Goal: Task Accomplishment & Management: Complete application form

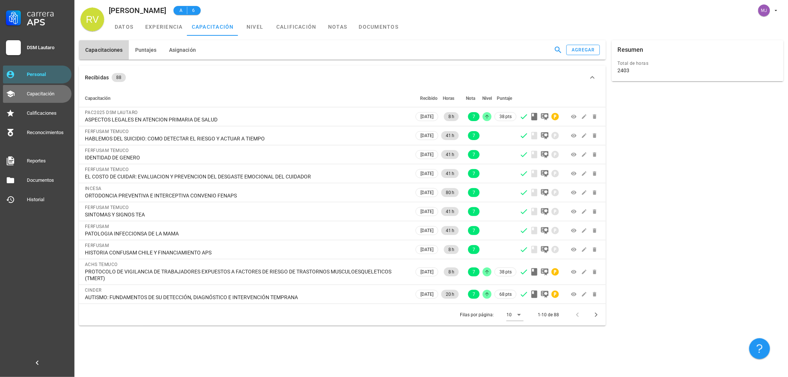
click at [31, 87] on link "Capacitación" at bounding box center [37, 94] width 69 height 18
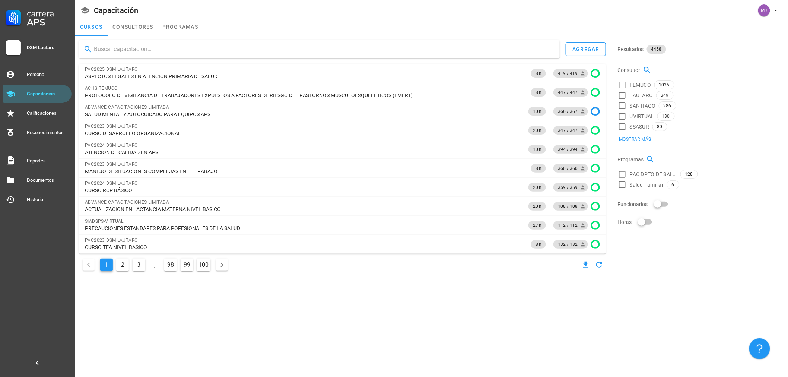
click at [132, 44] on input "text" at bounding box center [324, 49] width 460 height 12
click at [594, 41] on div "agregar" at bounding box center [342, 49] width 527 height 18
click at [594, 49] on div "agregar" at bounding box center [586, 49] width 28 height 6
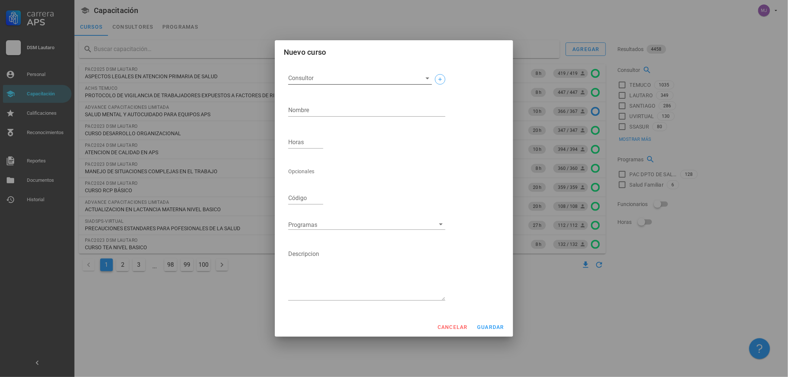
click at [351, 74] on input "Consultor" at bounding box center [354, 78] width 132 height 12
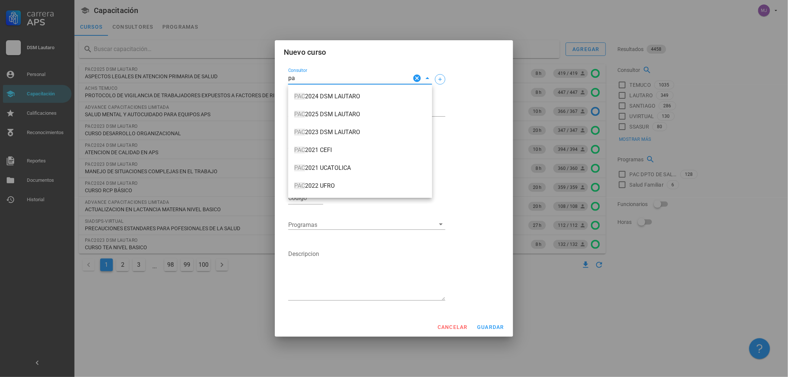
type input "p"
click at [326, 114] on span "PAC 2025 DSM LAUTARO" at bounding box center [360, 114] width 132 height 7
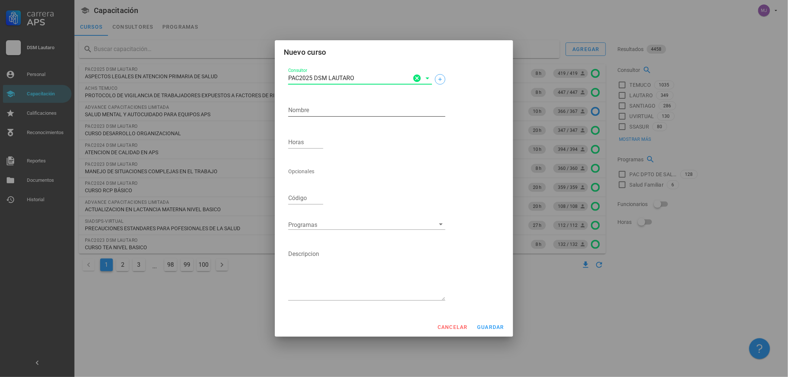
type input "PAC2025 DSM LAUTARO"
click at [325, 113] on textarea "Nombre" at bounding box center [366, 110] width 157 height 12
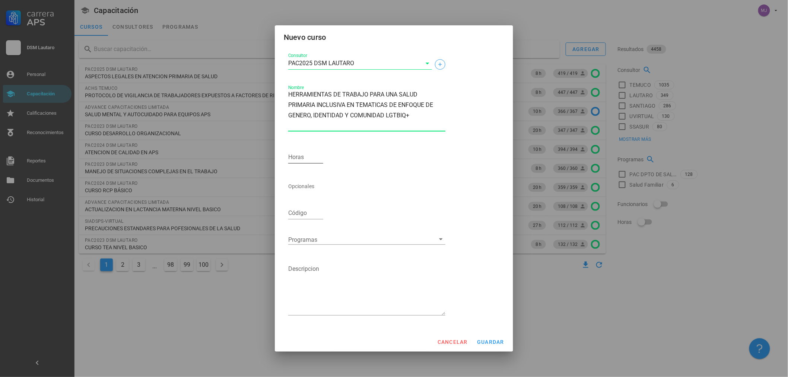
type textarea "HERRAMIENTAS DE TRABAJO PARA UNA SALUD PRIMARIA INCLUSIVA EN TEMATICAS DE ENFOQ…"
click at [297, 153] on div "Horas" at bounding box center [305, 157] width 35 height 12
type input "8"
click at [362, 243] on div at bounding box center [361, 240] width 147 height 10
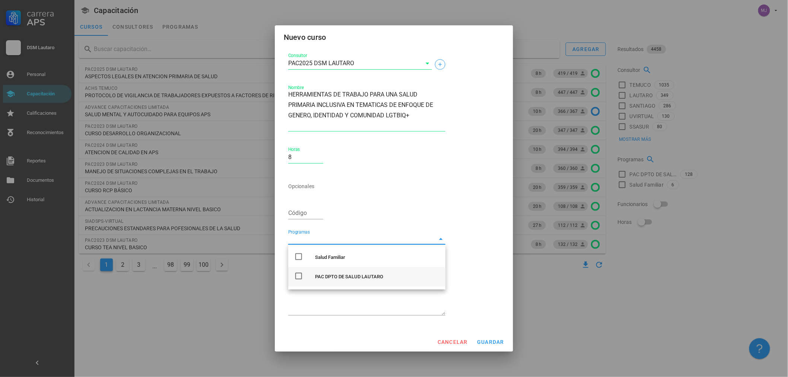
click at [359, 274] on div "PAC DPTO DE SALUD LAUTARO" at bounding box center [377, 277] width 124 height 6
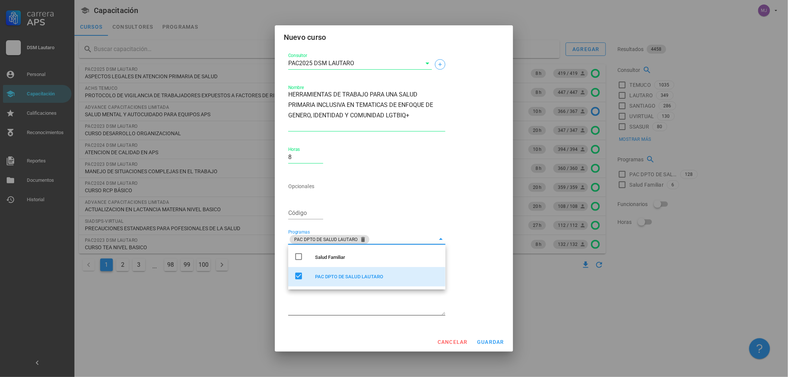
click at [323, 304] on textarea "Descripcion" at bounding box center [366, 289] width 157 height 52
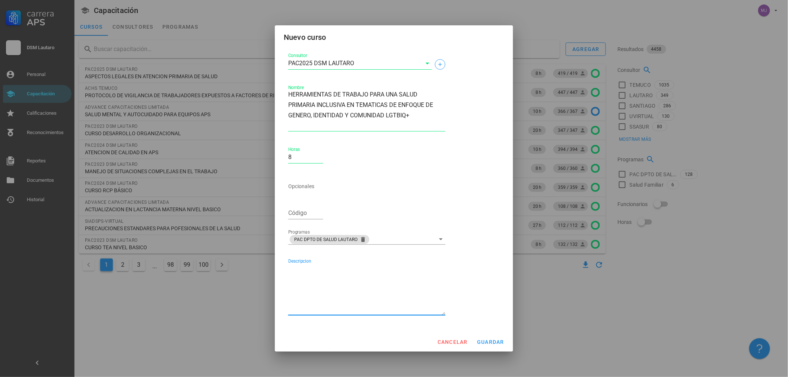
paste textarea "Adquirir herramientas de conocimiento respecto a Enfoque de [PERSON_NAME], con …"
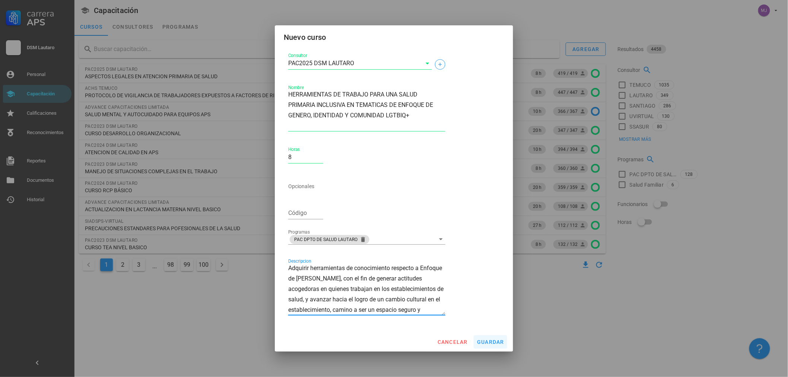
type textarea "Adquirir herramientas de conocimiento respecto a Enfoque de [PERSON_NAME], con …"
click at [489, 340] on span "guardar" at bounding box center [491, 342] width 28 height 6
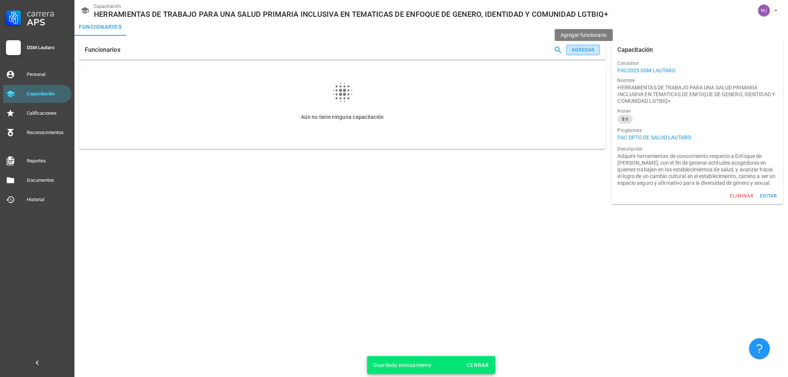
click at [583, 48] on div "agregar" at bounding box center [583, 49] width 24 height 5
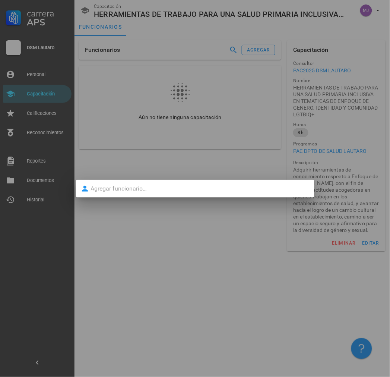
click at [124, 93] on div at bounding box center [195, 188] width 390 height 377
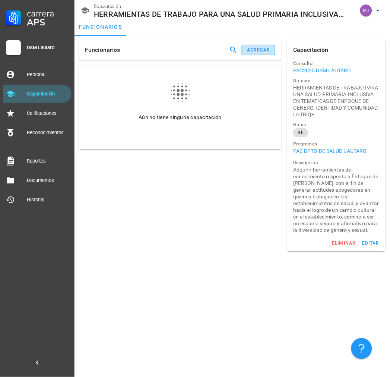
click at [258, 47] on div "agregar" at bounding box center [259, 49] width 24 height 5
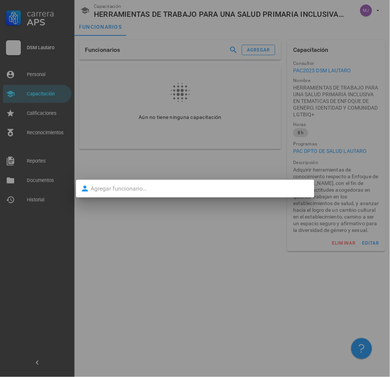
click at [150, 184] on input "text" at bounding box center [200, 189] width 219 height 12
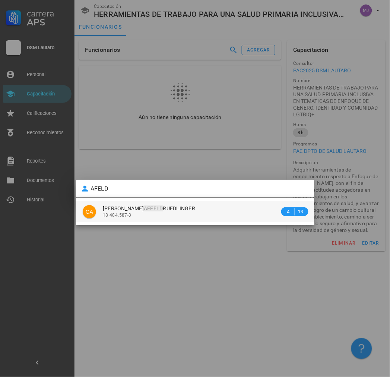
click at [151, 219] on div "[PERSON_NAME] 18.484.587-3" at bounding box center [191, 211] width 177 height 21
type input "[PERSON_NAME]"
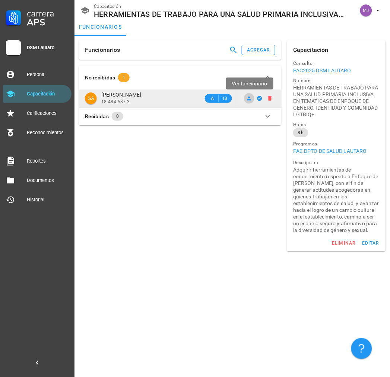
click at [251, 99] on icon at bounding box center [249, 98] width 4 height 4
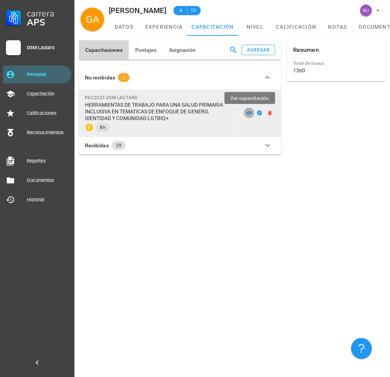
click at [248, 114] on icon at bounding box center [250, 113] width 6 height 4
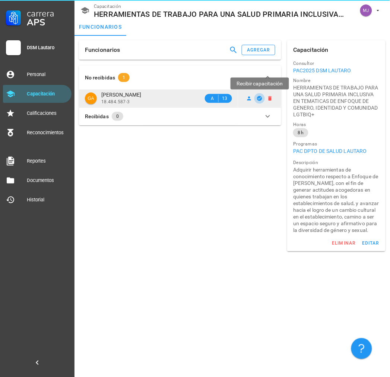
click at [260, 101] on button "button" at bounding box center [259, 98] width 10 height 10
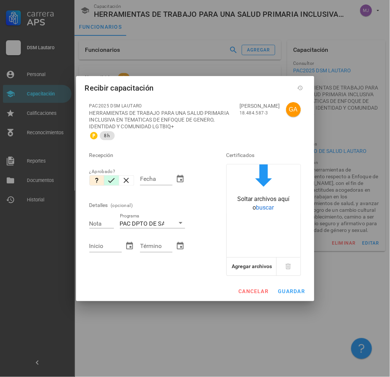
click at [113, 181] on icon "button" at bounding box center [111, 180] width 9 height 9
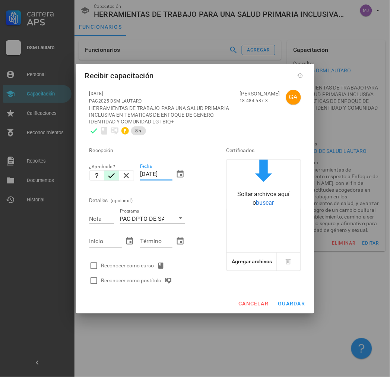
drag, startPoint x: 171, startPoint y: 173, endPoint x: 84, endPoint y: 177, distance: 86.5
click at [84, 177] on div "[DATE] PAC2025 DSM LAUTARO HERRAMIENTAS DE TRABAJO PARA UNA SALUD PRIMARIA INCL…" at bounding box center [195, 189] width 238 height 209
click at [158, 177] on input "[DATE]" at bounding box center [156, 174] width 32 height 12
click at [158, 175] on input "[DATE]" at bounding box center [156, 174] width 32 height 12
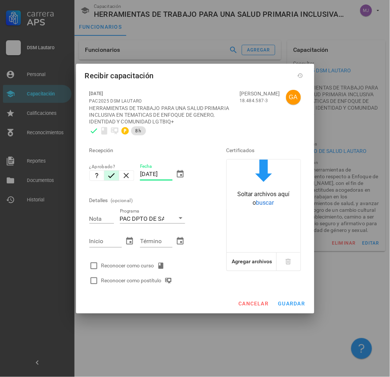
click at [158, 175] on input "[DATE]" at bounding box center [156, 174] width 32 height 12
click at [158, 173] on input "[DATE]" at bounding box center [156, 174] width 32 height 12
click at [156, 173] on input "[DATE]" at bounding box center [156, 174] width 32 height 12
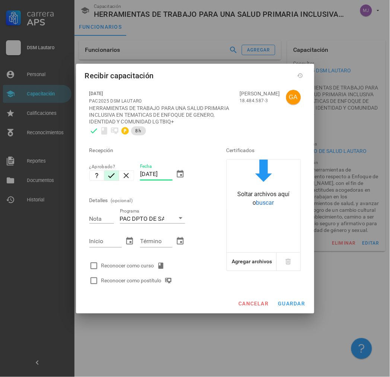
type input "[DATE]"
click at [166, 191] on div "Detalles (opcional)" at bounding box center [147, 200] width 116 height 18
drag, startPoint x: 140, startPoint y: 174, endPoint x: 177, endPoint y: 175, distance: 36.9
click at [177, 175] on div "Fecha [DATE]" at bounding box center [162, 176] width 45 height 25
click at [98, 214] on label "Nota" at bounding box center [94, 211] width 10 height 6
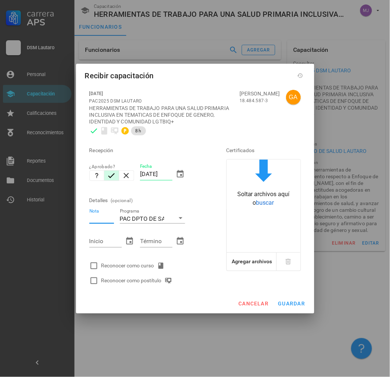
click at [98, 218] on input "Nota" at bounding box center [101, 218] width 25 height 10
type input "6.4"
paste input "[DATE]"
type input "[DATE]"
paste input "[DATE]"
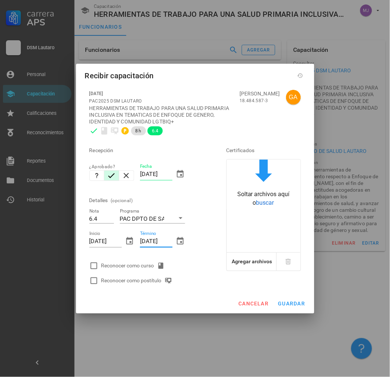
type input "[DATE]"
click at [134, 266] on div "Reconocer como curso" at bounding box center [134, 265] width 66 height 9
checkbox input "true"
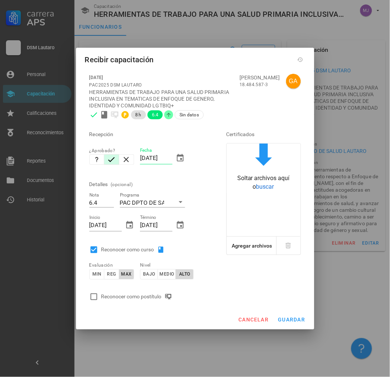
drag, startPoint x: 143, startPoint y: 295, endPoint x: 170, endPoint y: 295, distance: 26.8
click at [144, 295] on div "Reconocer como postítulo" at bounding box center [138, 296] width 74 height 9
checkbox input "true"
click at [287, 319] on span "guardar" at bounding box center [292, 320] width 28 height 6
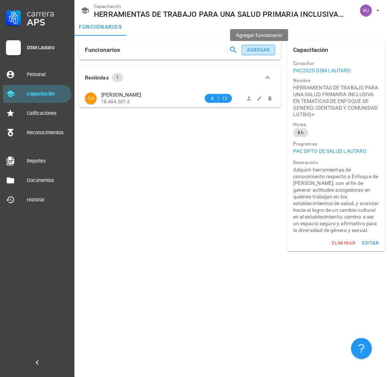
click at [254, 45] on button "agregar" at bounding box center [259, 50] width 34 height 10
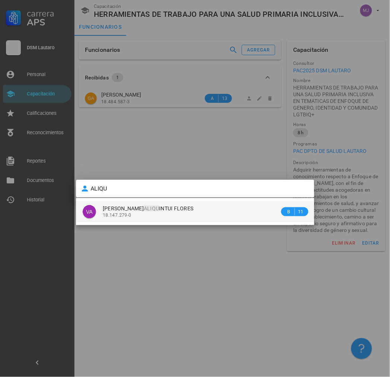
click at [183, 210] on span "[PERSON_NAME] INTUI FLORES" at bounding box center [148, 208] width 91 height 6
type input "[PERSON_NAME] ALIQUINTUI FLORES"
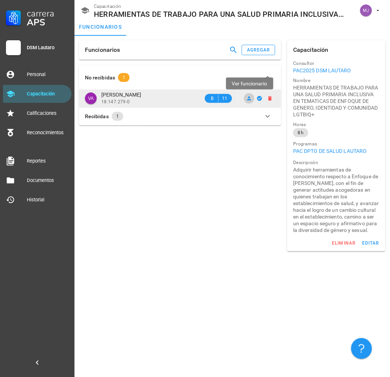
click at [251, 101] on icon at bounding box center [249, 98] width 6 height 6
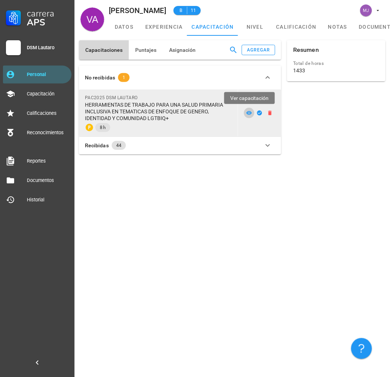
click at [250, 111] on icon at bounding box center [250, 113] width 6 height 4
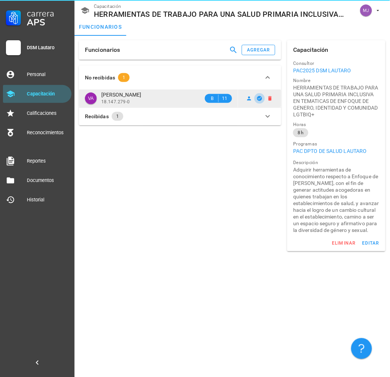
click at [263, 98] on icon "button" at bounding box center [260, 98] width 6 height 6
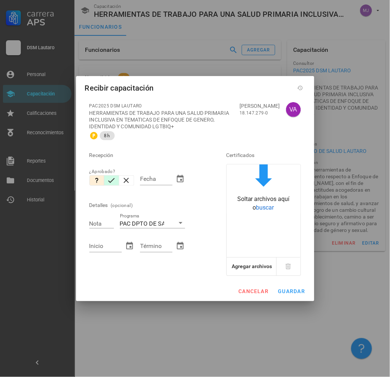
click at [115, 180] on icon "button" at bounding box center [111, 180] width 9 height 9
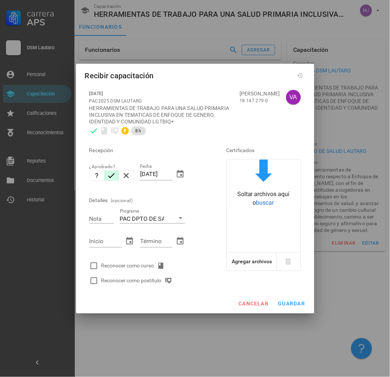
drag, startPoint x: 172, startPoint y: 174, endPoint x: 110, endPoint y: 175, distance: 62.2
click at [110, 175] on div "Recepción ¿Aprobado? Fecha [DATE] Detalles (opcional) Nota Programa PAC DPTO DE…" at bounding box center [147, 213] width 122 height 150
click at [139, 172] on div "Fecha [DATE]" at bounding box center [162, 175] width 51 height 32
drag, startPoint x: 140, startPoint y: 173, endPoint x: 247, endPoint y: 189, distance: 108.1
click at [248, 189] on div "Recepción ¿Aprobado? Fecha [DATE] Detalles (opcional) Nota Programa PAC DPTO DE…" at bounding box center [195, 213] width 218 height 150
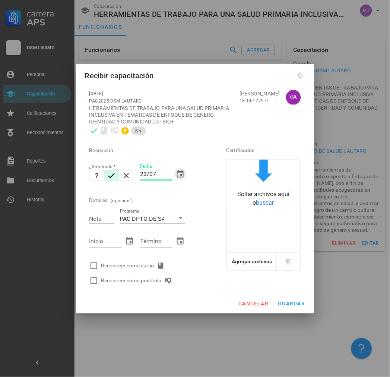
type input "[DATE]"
drag, startPoint x: 141, startPoint y: 173, endPoint x: 185, endPoint y: 170, distance: 44.4
click at [186, 169] on div "Fecha [DATE]" at bounding box center [162, 175] width 51 height 32
type input "6.4"
paste input "[DATE]"
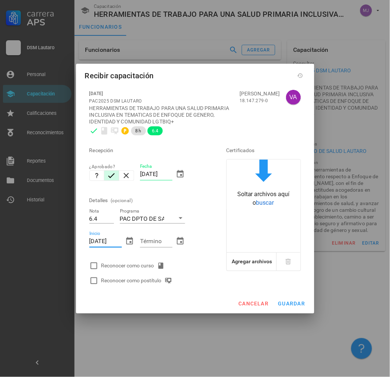
type input "[DATE]"
paste input "[DATE]"
type input "[DATE]"
click at [139, 261] on div "Reconocer como curso" at bounding box center [134, 265] width 66 height 9
checkbox input "true"
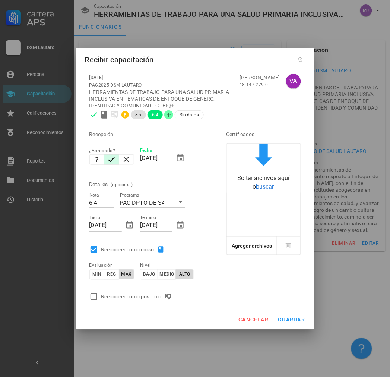
click at [138, 293] on div "Reconocer como postítulo" at bounding box center [138, 296] width 74 height 9
checkbox input "true"
click at [302, 318] on span "guardar" at bounding box center [292, 320] width 28 height 6
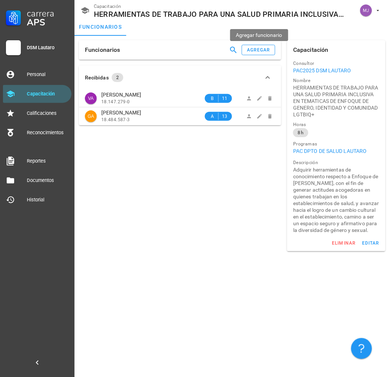
click at [273, 44] on div "Funcionarios agregar" at bounding box center [180, 49] width 202 height 19
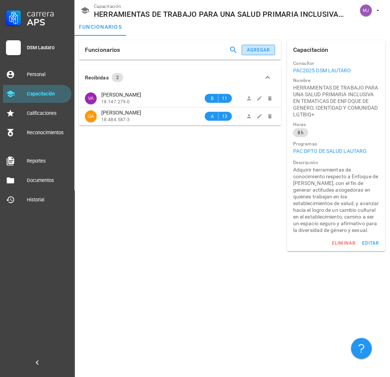
click at [271, 48] on button "agregar" at bounding box center [259, 50] width 34 height 10
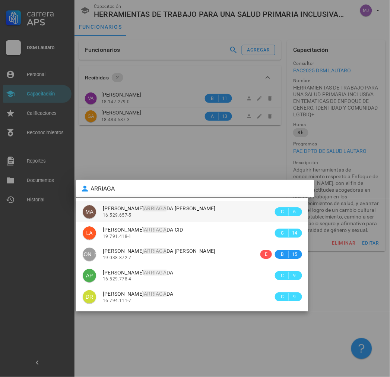
click at [147, 206] on span "[PERSON_NAME]" at bounding box center [159, 208] width 113 height 6
type input "[PERSON_NAME]"
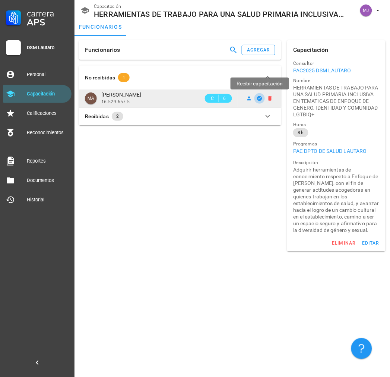
click at [261, 99] on icon "button" at bounding box center [259, 98] width 5 height 5
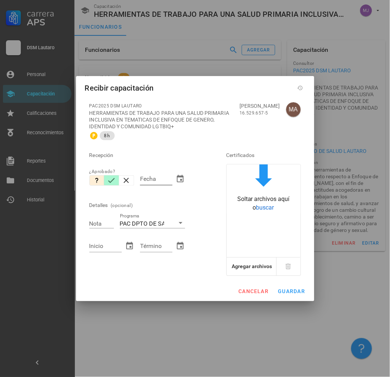
drag, startPoint x: 112, startPoint y: 180, endPoint x: 140, endPoint y: 180, distance: 28.7
click at [112, 180] on icon "button" at bounding box center [111, 180] width 9 height 9
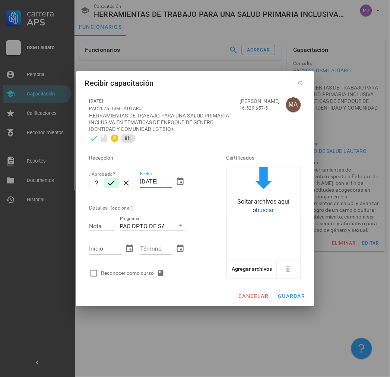
drag, startPoint x: 172, startPoint y: 182, endPoint x: 142, endPoint y: 188, distance: 30.5
click at [142, 188] on div "Fecha [DATE]" at bounding box center [156, 185] width 32 height 20
type input "2"
paste input "[DATE]"
type input "[DATE]"
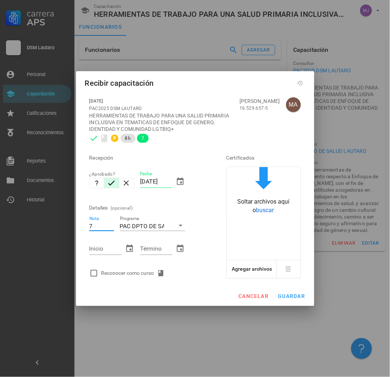
type input "7"
paste input "[DATE]"
type input "[DATE]"
paste input "[DATE]"
type input "[DATE]"
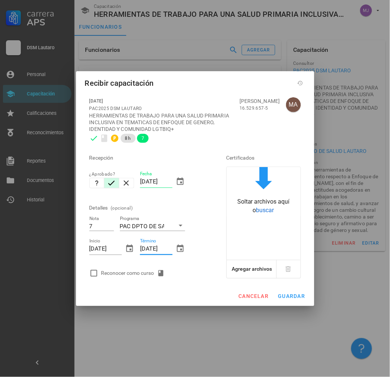
click at [141, 274] on div "Reconocer como curso" at bounding box center [134, 273] width 66 height 9
checkbox input "true"
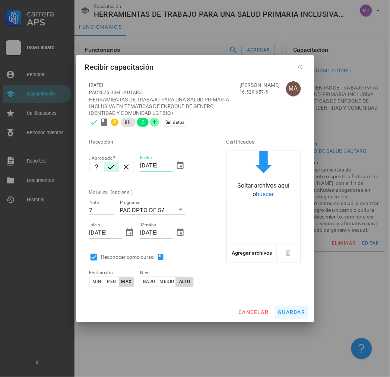
drag, startPoint x: 288, startPoint y: 302, endPoint x: 291, endPoint y: 311, distance: 8.7
click at [289, 305] on div "cancelar guardar" at bounding box center [195, 311] width 238 height 19
click at [291, 311] on span "guardar" at bounding box center [292, 312] width 28 height 6
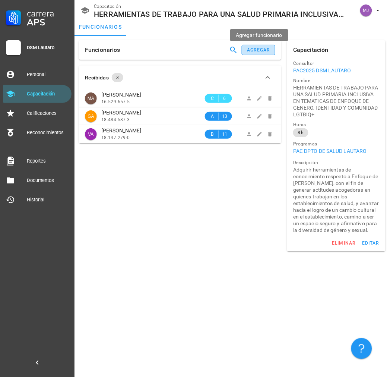
click at [250, 54] on button "agregar" at bounding box center [259, 50] width 34 height 10
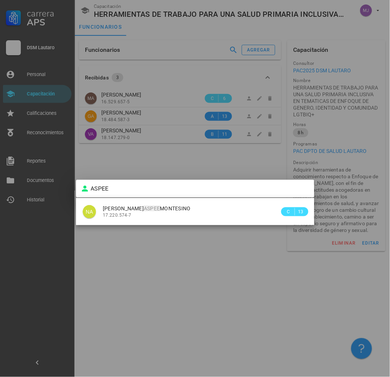
drag, startPoint x: 198, startPoint y: 205, endPoint x: 197, endPoint y: 209, distance: 3.7
click at [198, 209] on div "[PERSON_NAME]" at bounding box center [191, 208] width 177 height 6
type input "[PERSON_NAME]"
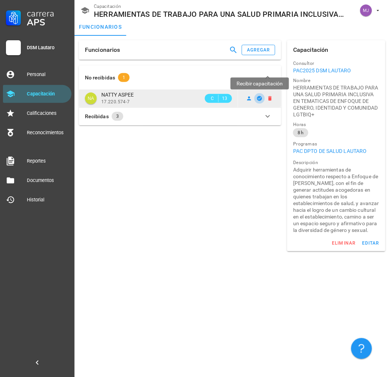
click at [260, 95] on icon "button" at bounding box center [260, 98] width 6 height 6
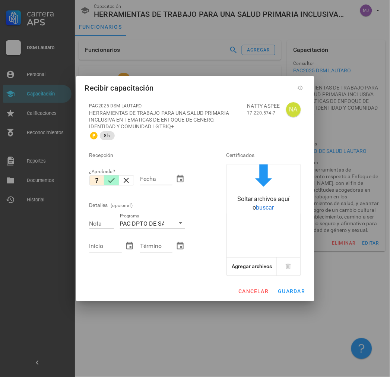
click at [107, 180] on icon "button" at bounding box center [111, 180] width 9 height 9
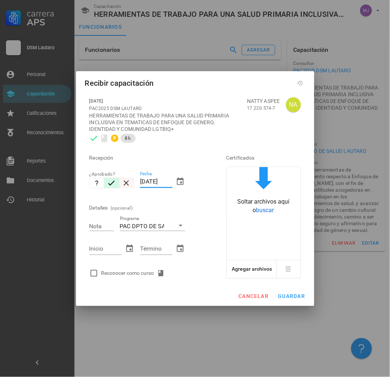
drag, startPoint x: 170, startPoint y: 183, endPoint x: 122, endPoint y: 186, distance: 48.5
click at [126, 185] on div "Recepción ¿Aprobado? Fecha [DATE] Detalles (opcional) Nota Programa PAC DPTO DE…" at bounding box center [147, 213] width 122 height 135
paste input "3/07"
type input "[DATE]"
type input "7"
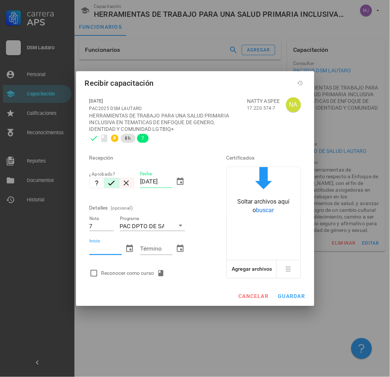
paste input "[DATE]"
type input "[DATE]"
paste input "[DATE]"
type input "[DATE]"
click at [139, 274] on div "Reconocer como curso" at bounding box center [134, 273] width 66 height 9
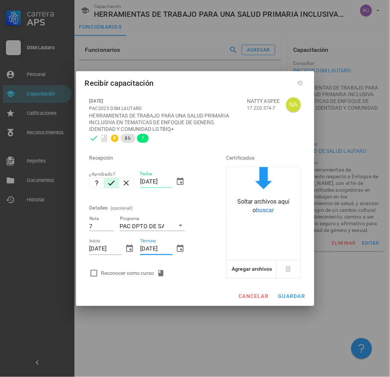
checkbox input "true"
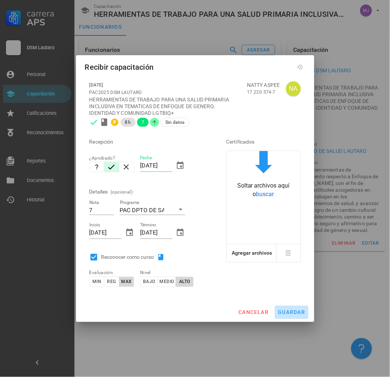
click at [282, 311] on span "guardar" at bounding box center [292, 312] width 28 height 6
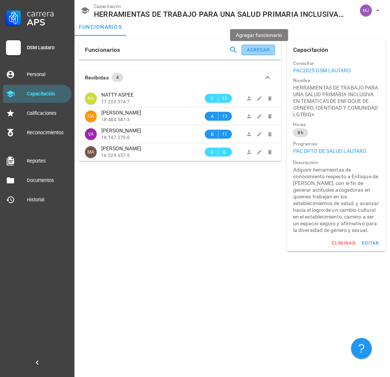
click at [267, 51] on div "agregar" at bounding box center [259, 49] width 24 height 5
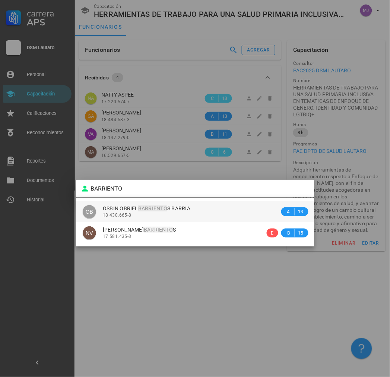
click at [158, 206] on mark "BARRIENTO" at bounding box center [152, 208] width 29 height 6
type input "OSBIN OBRIEL [PERSON_NAME]"
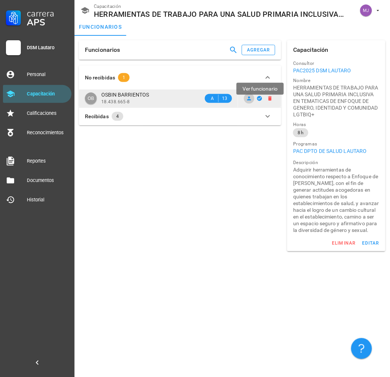
click at [250, 99] on icon at bounding box center [249, 98] width 4 height 4
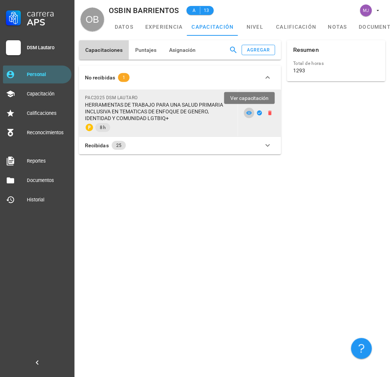
click at [250, 114] on icon at bounding box center [250, 113] width 6 height 4
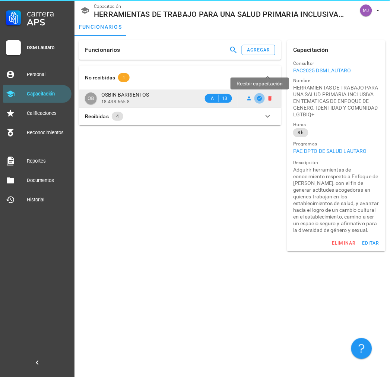
click at [258, 98] on icon "button" at bounding box center [259, 98] width 5 height 5
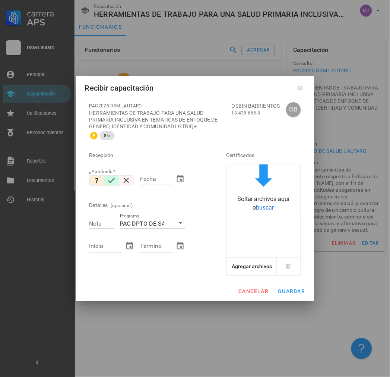
drag, startPoint x: 111, startPoint y: 180, endPoint x: 133, endPoint y: 177, distance: 22.5
click at [112, 180] on icon "button" at bounding box center [111, 180] width 9 height 9
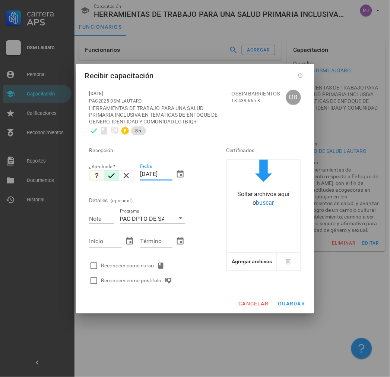
drag, startPoint x: 172, startPoint y: 173, endPoint x: 96, endPoint y: 174, distance: 76.0
click at [94, 175] on div "Recepción ¿Aprobado? Fecha [DATE] Detalles (opcional) Nota Programa PAC DPTO DE…" at bounding box center [147, 213] width 122 height 150
paste input "3/07"
type input "[DATE]"
type input "7"
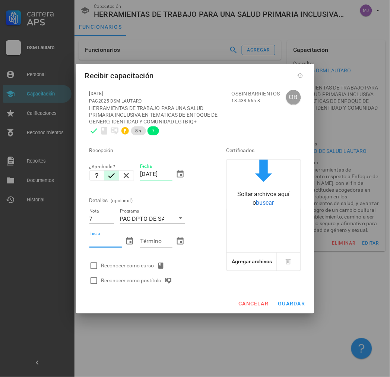
paste input "[DATE]"
type input "[DATE]"
paste input "[DATE]"
type input "[DATE]"
click at [138, 263] on div "Reconocer como curso" at bounding box center [134, 265] width 66 height 9
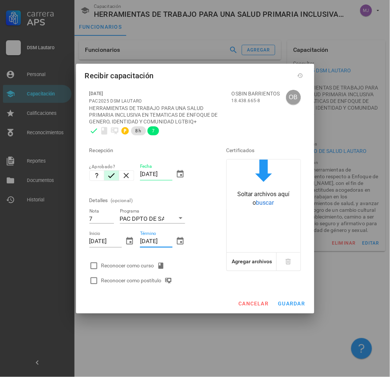
checkbox input "true"
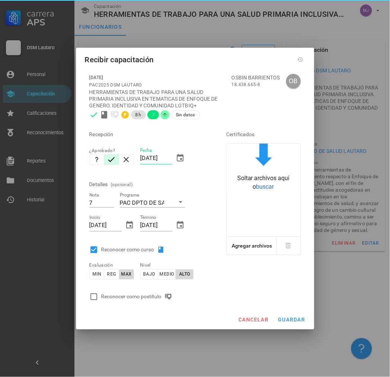
click at [153, 297] on div "Reconocer como postítulo" at bounding box center [138, 296] width 74 height 9
checkbox input "true"
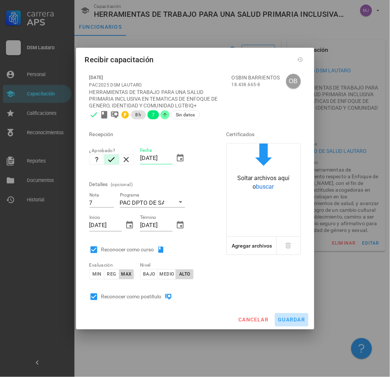
click at [301, 319] on span "guardar" at bounding box center [292, 320] width 28 height 6
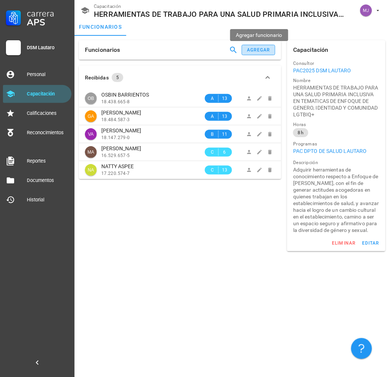
click at [250, 51] on div "agregar" at bounding box center [259, 49] width 24 height 5
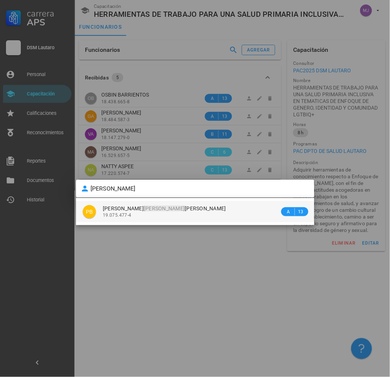
click at [199, 209] on span "[PERSON_NAME]" at bounding box center [164, 208] width 123 height 6
type input "[PERSON_NAME]"
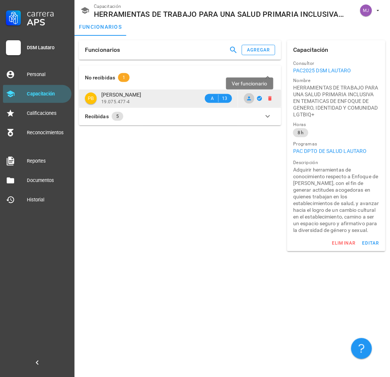
click at [250, 99] on icon at bounding box center [249, 98] width 4 height 4
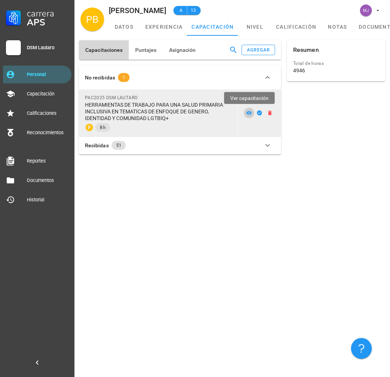
click at [247, 111] on icon at bounding box center [249, 113] width 6 height 6
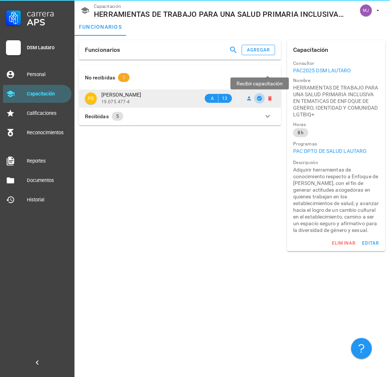
click at [257, 99] on icon "button" at bounding box center [260, 98] width 6 height 6
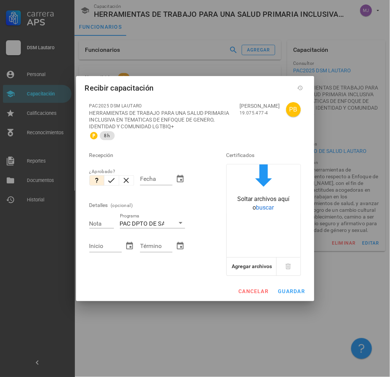
click at [114, 173] on div "¿Aprobado?" at bounding box center [111, 171] width 45 height 7
click at [113, 179] on icon "button" at bounding box center [111, 180] width 7 height 5
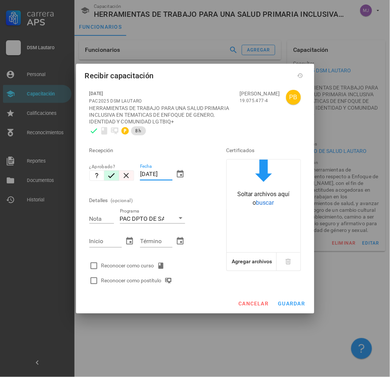
drag, startPoint x: 171, startPoint y: 174, endPoint x: 128, endPoint y: 174, distance: 42.8
click at [128, 174] on div "Recepción ¿Aprobado? Fecha [DATE] Detalles (opcional) Nota Programa PAC DPTO DE…" at bounding box center [147, 213] width 122 height 150
paste input "3/07"
type input "[DATE]"
type input "7"
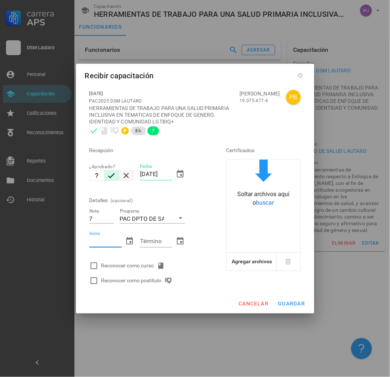
paste input "[DATE]"
type input "[DATE]"
paste input "[DATE]"
type input "[DATE]"
click at [140, 263] on div "Reconocer como curso" at bounding box center [134, 265] width 66 height 9
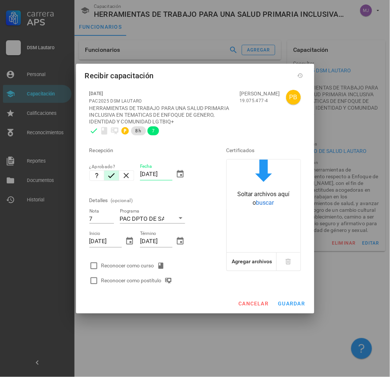
checkbox input "true"
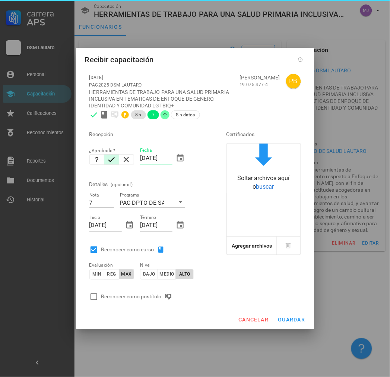
click at [141, 291] on div "Reconocer como postítulo" at bounding box center [147, 296] width 122 height 15
click at [143, 296] on div "Reconocer como postítulo" at bounding box center [138, 296] width 74 height 9
checkbox input "true"
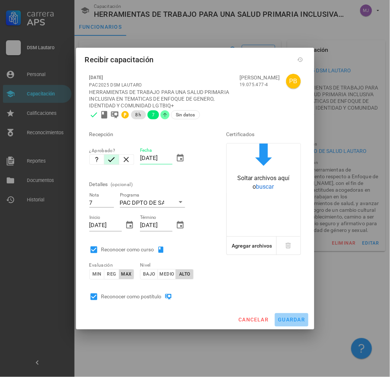
click at [296, 319] on span "guardar" at bounding box center [292, 320] width 28 height 6
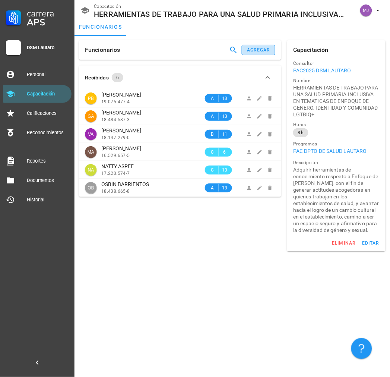
click at [253, 51] on div "agregar" at bounding box center [259, 49] width 24 height 5
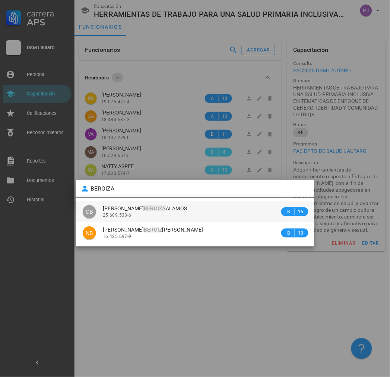
click at [138, 218] on div "[PERSON_NAME] 25.609.538-6" at bounding box center [191, 211] width 177 height 21
type input "[PERSON_NAME]"
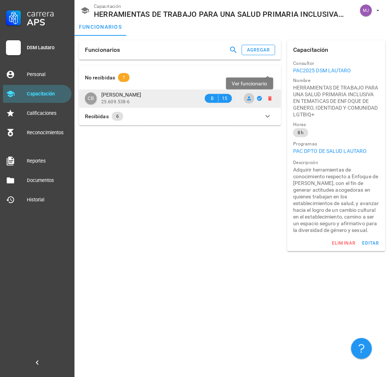
click at [250, 99] on icon at bounding box center [249, 98] width 4 height 4
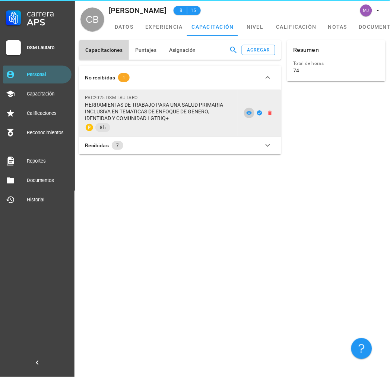
click at [248, 116] on link at bounding box center [249, 113] width 10 height 10
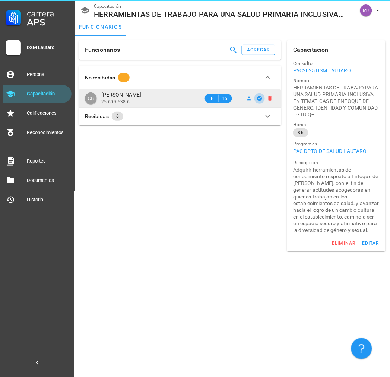
click at [259, 101] on icon "button" at bounding box center [260, 98] width 6 height 6
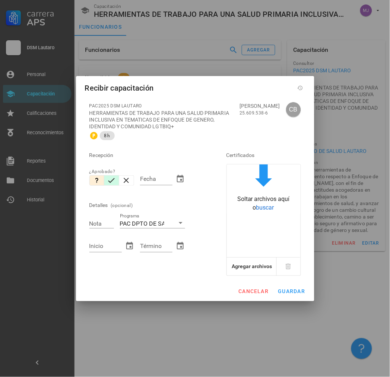
click at [109, 179] on icon "button" at bounding box center [111, 180] width 9 height 9
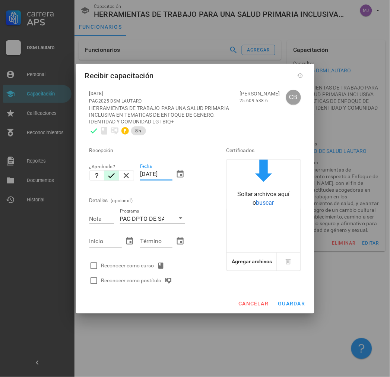
drag, startPoint x: 172, startPoint y: 174, endPoint x: 139, endPoint y: 173, distance: 33.5
click at [139, 173] on div "Fecha [DATE]" at bounding box center [162, 175] width 51 height 32
paste input "3/07"
type input "[DATE]"
type input "6.4"
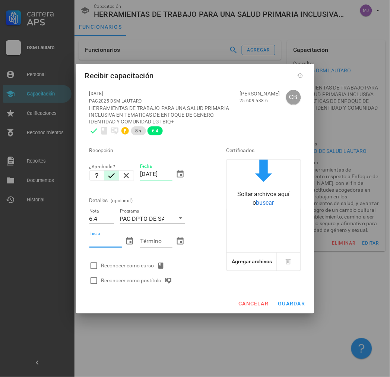
paste input "[DATE]"
type input "[DATE]"
paste input "[DATE]"
type input "[DATE]"
click at [133, 267] on div "Reconocer como curso" at bounding box center [134, 265] width 66 height 9
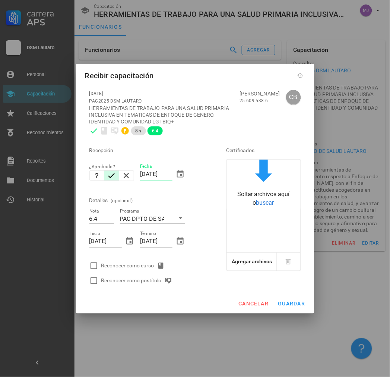
checkbox input "true"
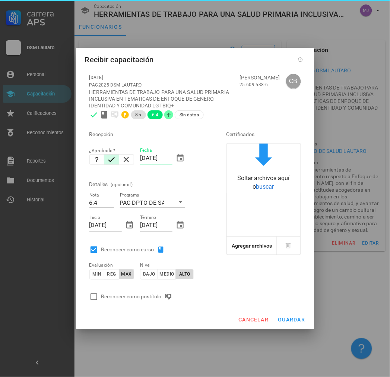
click at [139, 298] on div "Reconocer como postítulo" at bounding box center [138, 296] width 74 height 9
checkbox input "true"
click at [277, 311] on div "cancelar guardar" at bounding box center [195, 319] width 238 height 19
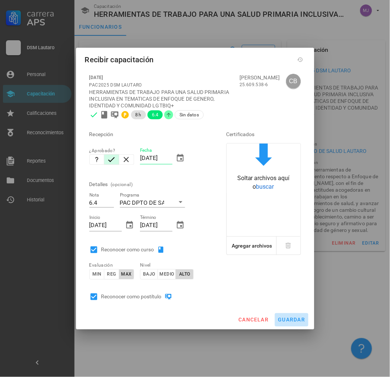
click at [283, 318] on span "guardar" at bounding box center [292, 320] width 28 height 6
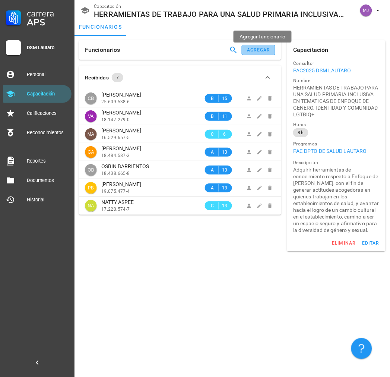
click at [259, 47] on div "agregar" at bounding box center [259, 49] width 24 height 5
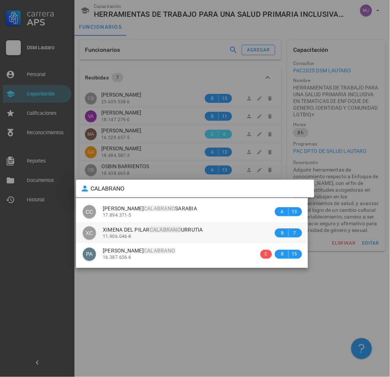
click at [195, 230] on span "XIMENA DEL [PERSON_NAME]" at bounding box center [153, 229] width 100 height 6
type input "XIMENA DEL [PERSON_NAME]"
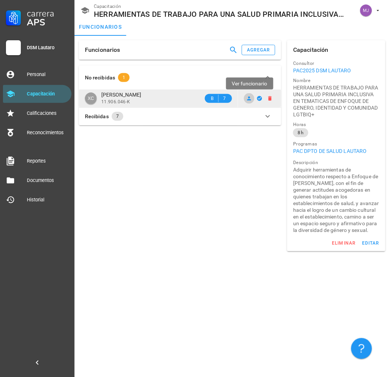
click at [251, 101] on link at bounding box center [249, 98] width 10 height 10
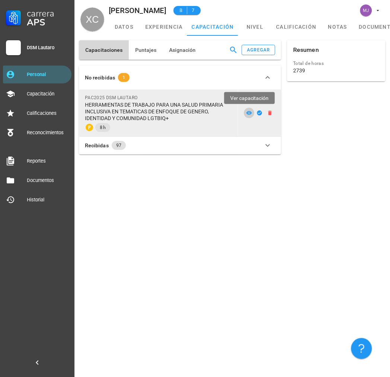
click at [248, 112] on icon at bounding box center [249, 113] width 6 height 6
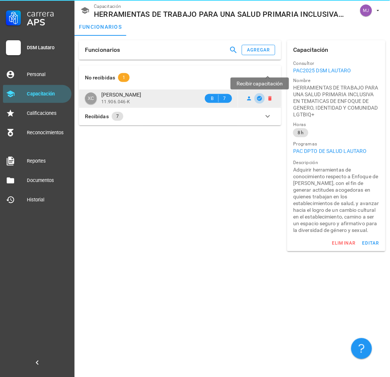
click at [260, 99] on icon "button" at bounding box center [259, 98] width 5 height 5
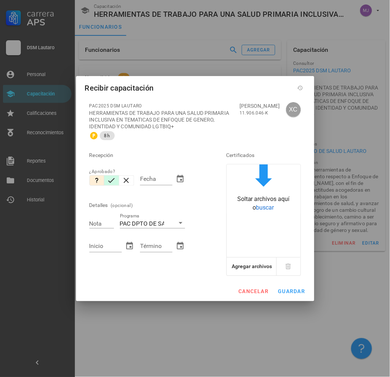
click at [110, 182] on icon "button" at bounding box center [111, 180] width 9 height 9
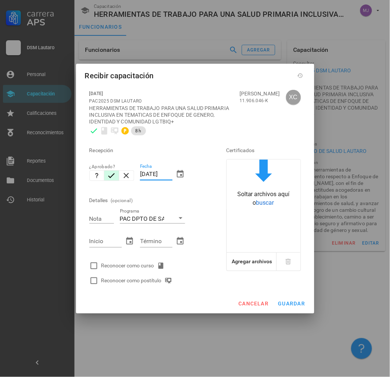
drag, startPoint x: 170, startPoint y: 173, endPoint x: 46, endPoint y: 172, distance: 124.4
click at [45, 172] on div "Carrera APS DSM Lautaro Personal Capacitación Calificaciones Reconocimientos Re…" at bounding box center [195, 188] width 390 height 377
paste input "3/07"
type input "[DATE]"
type input "7"
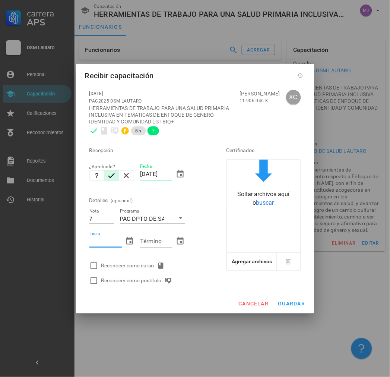
paste input "[DATE]"
type input "[DATE]"
paste input "[DATE]"
type input "[DATE]"
click at [131, 261] on div "Reconocer como curso" at bounding box center [134, 265] width 66 height 9
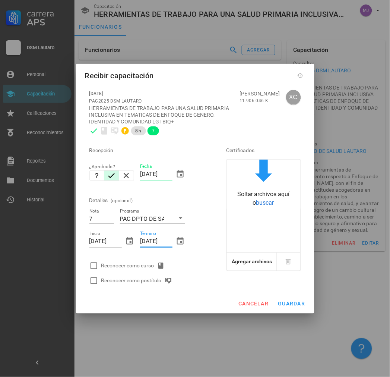
checkbox input "true"
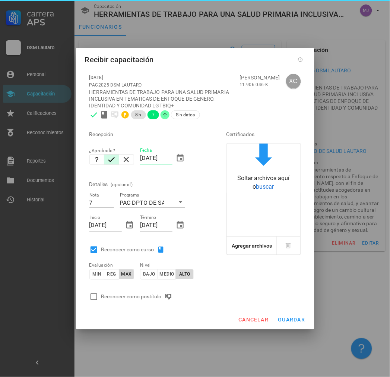
drag, startPoint x: 142, startPoint y: 291, endPoint x: 153, endPoint y: 302, distance: 16.3
click at [142, 291] on div "Reconocer como postítulo" at bounding box center [147, 296] width 122 height 15
click at [153, 302] on div "Reconocer como postítulo" at bounding box center [147, 296] width 122 height 15
click at [155, 296] on div "Reconocer como postítulo" at bounding box center [138, 296] width 74 height 9
checkbox input "true"
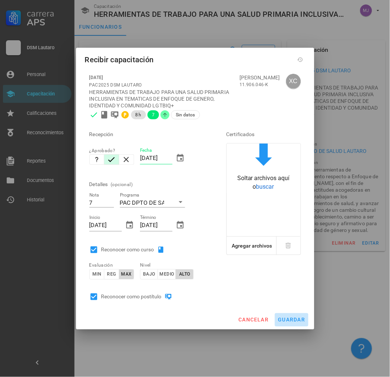
click at [293, 314] on button "guardar" at bounding box center [292, 319] width 34 height 13
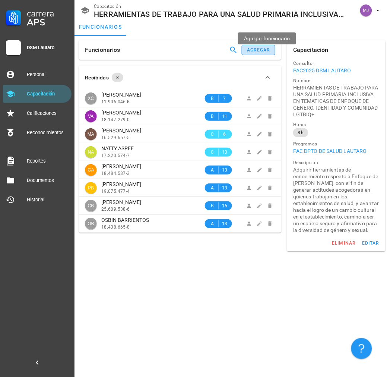
click at [258, 49] on div "agregar" at bounding box center [259, 49] width 24 height 5
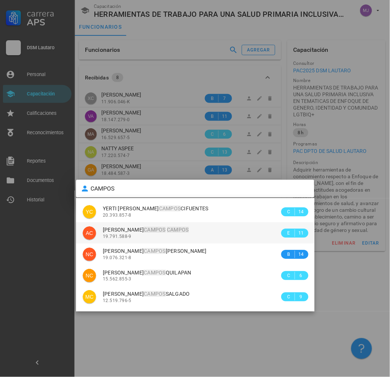
click at [166, 232] on span "[PERSON_NAME]" at bounding box center [146, 229] width 86 height 6
type input "[PERSON_NAME]"
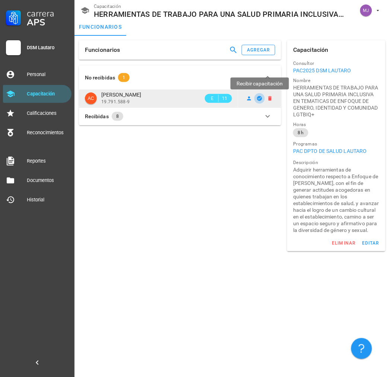
click at [261, 97] on icon "button" at bounding box center [259, 98] width 5 height 5
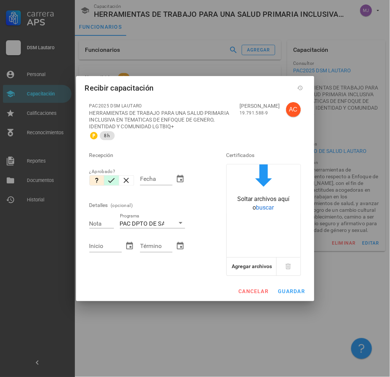
click at [112, 178] on icon "button" at bounding box center [111, 180] width 9 height 9
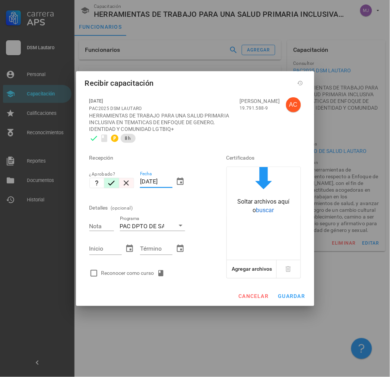
drag, startPoint x: 171, startPoint y: 181, endPoint x: 120, endPoint y: 183, distance: 51.8
click at [134, 184] on div "Recepción ¿Aprobado? Fecha [DATE] Detalles (opcional) Nota Programa PAC DPTO DE…" at bounding box center [147, 213] width 122 height 135
paste input "3/07"
type input "[DATE]"
type input "7"
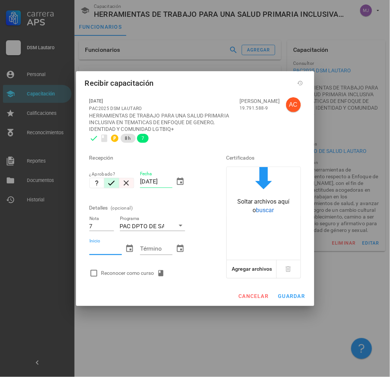
paste input "[DATE]"
type input "[DATE]"
paste input "[DATE]"
type input "[DATE]"
click at [118, 272] on div "Reconocer como curso" at bounding box center [134, 273] width 66 height 9
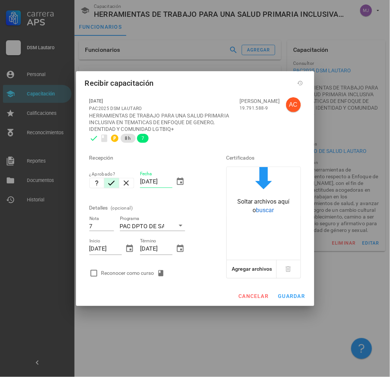
checkbox input "true"
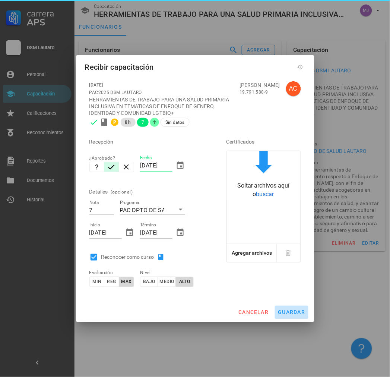
click at [285, 310] on span "guardar" at bounding box center [292, 312] width 28 height 6
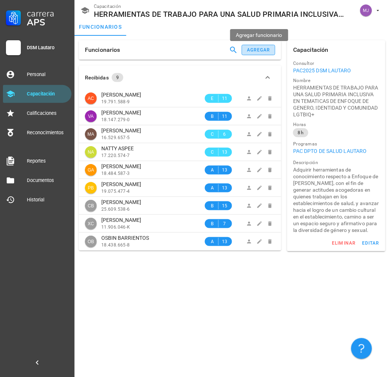
click at [258, 48] on div "agregar" at bounding box center [259, 49] width 24 height 5
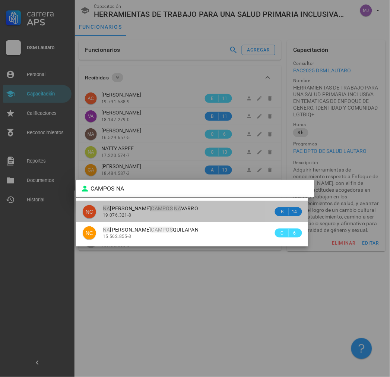
click at [174, 212] on div "19.076.321-8" at bounding box center [188, 214] width 171 height 5
type input "[PERSON_NAME]"
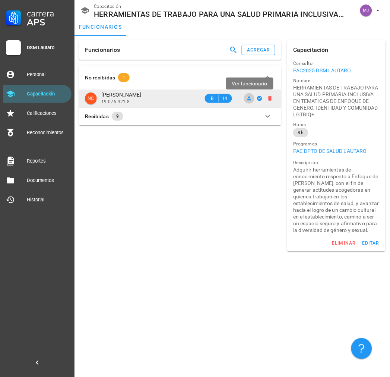
click at [250, 99] on icon at bounding box center [249, 98] width 4 height 4
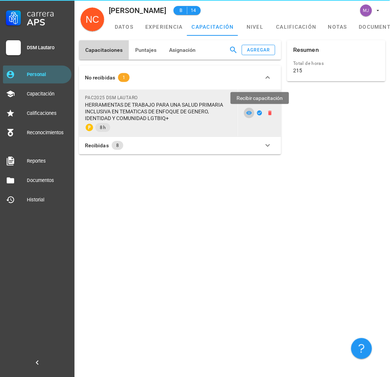
click at [250, 112] on icon at bounding box center [249, 113] width 6 height 6
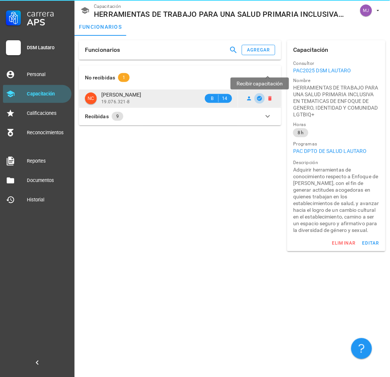
click at [261, 97] on icon "button" at bounding box center [259, 98] width 5 height 5
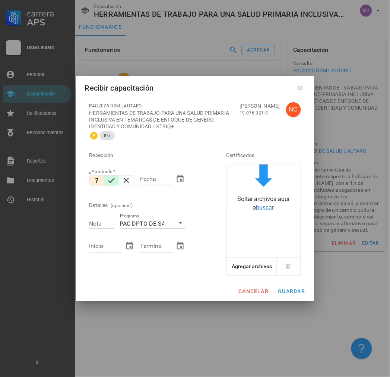
click at [112, 184] on icon "button" at bounding box center [111, 180] width 9 height 9
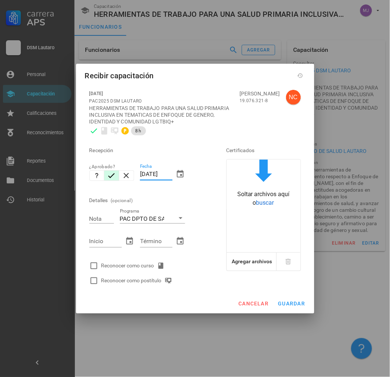
drag, startPoint x: 172, startPoint y: 173, endPoint x: 110, endPoint y: 178, distance: 62.4
click at [110, 178] on div "Recepción ¿Aprobado? Fecha [DATE] Detalles (opcional) Nota Programa PAC DPTO DE…" at bounding box center [147, 213] width 122 height 150
paste input "3/07"
type input "[DATE]"
type input "5.8"
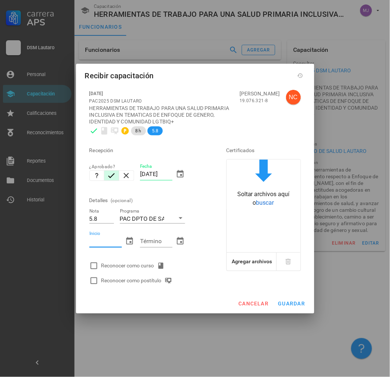
paste input "[DATE]"
type input "[DATE]"
paste input "[DATE]"
type input "[DATE]"
click at [139, 261] on div "Reconocer como curso" at bounding box center [134, 265] width 66 height 9
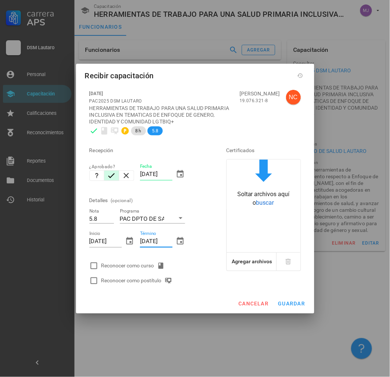
checkbox input "true"
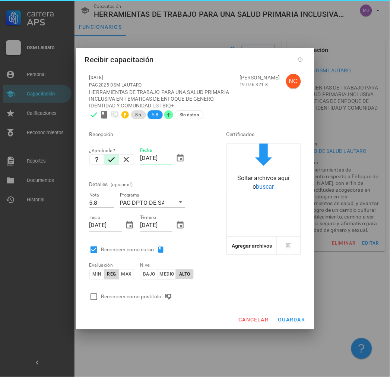
drag, startPoint x: 147, startPoint y: 292, endPoint x: 153, endPoint y: 293, distance: 6.0
click at [148, 292] on div "Reconocer como postítulo" at bounding box center [138, 296] width 74 height 9
checkbox input "true"
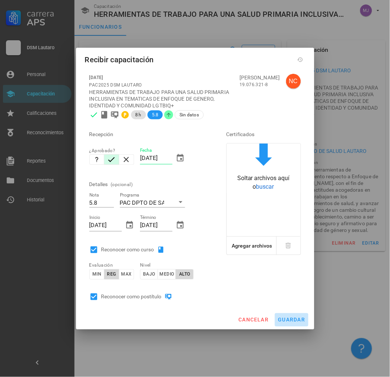
click at [283, 315] on button "guardar" at bounding box center [292, 319] width 34 height 13
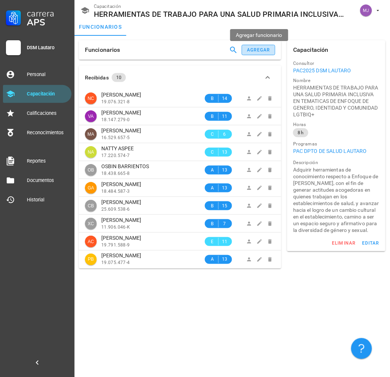
click at [267, 53] on div "agregar" at bounding box center [259, 49] width 24 height 5
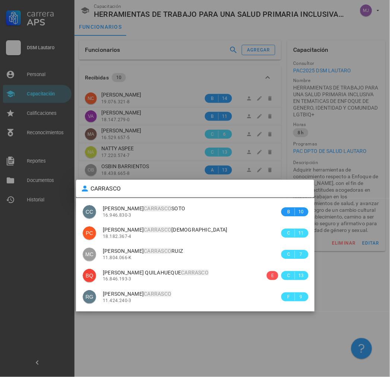
click at [181, 253] on span "[PERSON_NAME]" at bounding box center [143, 251] width 80 height 6
type input "[PERSON_NAME]"
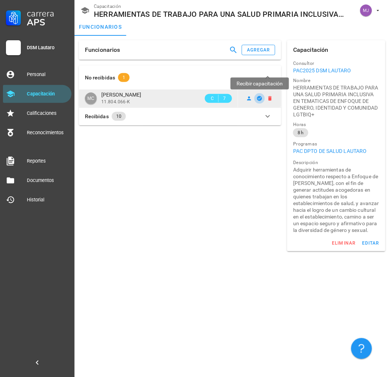
click at [261, 101] on icon "button" at bounding box center [260, 98] width 6 height 6
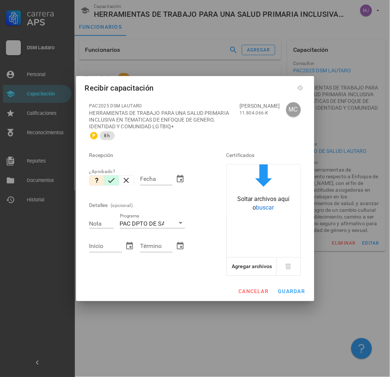
click at [113, 178] on icon "button" at bounding box center [111, 180] width 9 height 9
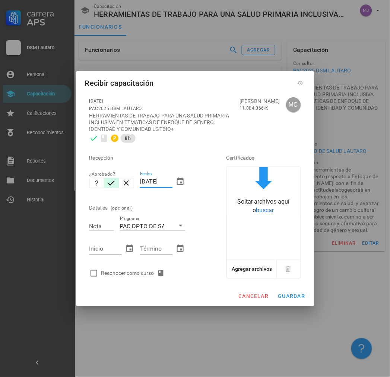
drag, startPoint x: 170, startPoint y: 183, endPoint x: 106, endPoint y: 183, distance: 64.1
click at [106, 183] on div "Recepción ¿Aprobado? Fecha [DATE] Detalles (opcional) Nota Programa PAC DPTO DE…" at bounding box center [147, 213] width 122 height 135
type input "5"
paste input "[DATE]"
type input "[DATE]"
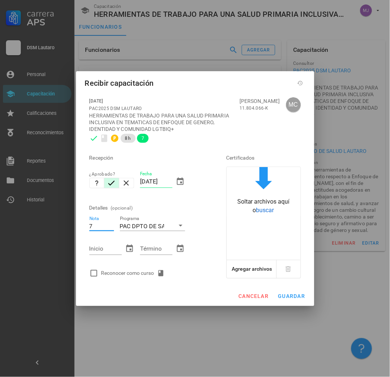
type input "7"
paste input "[DATE]"
type input "[DATE]"
paste input "[DATE]"
type input "[DATE]"
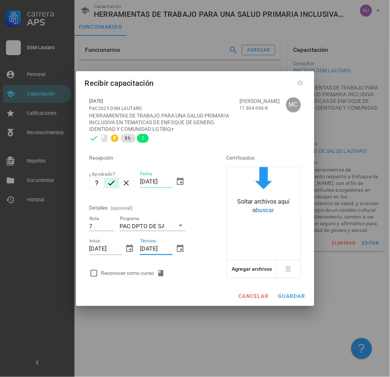
click at [128, 272] on div "Reconocer como curso" at bounding box center [134, 273] width 66 height 9
checkbox input "true"
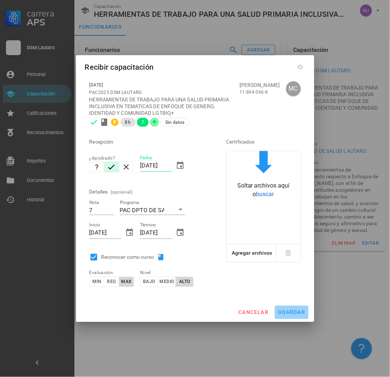
click at [288, 315] on button "guardar" at bounding box center [292, 311] width 34 height 13
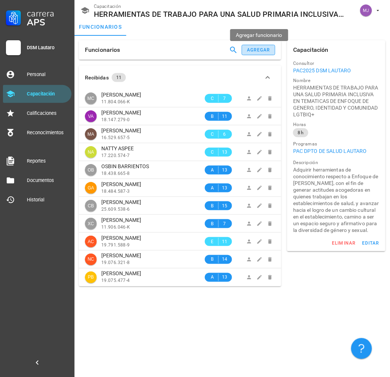
click at [252, 51] on div "agregar" at bounding box center [259, 49] width 24 height 5
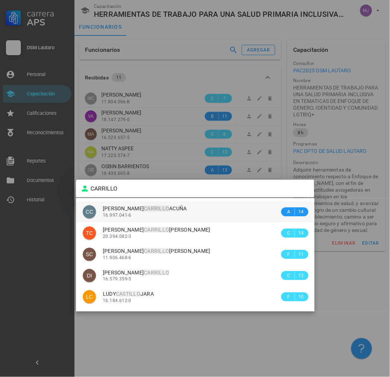
click at [187, 213] on div "16.997.041-6" at bounding box center [191, 214] width 177 height 5
type input "[PERSON_NAME]"
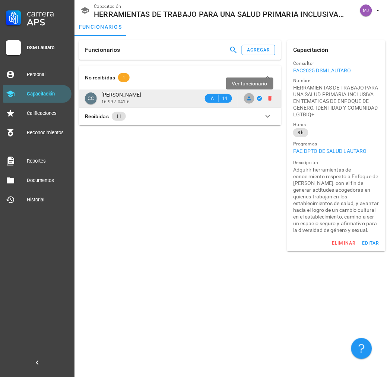
click at [248, 101] on icon at bounding box center [249, 98] width 6 height 6
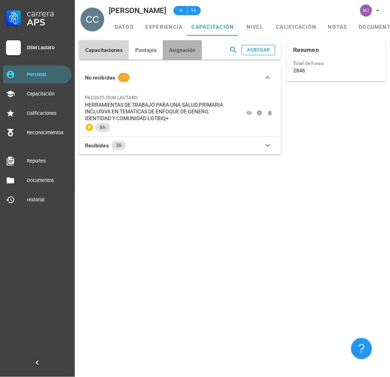
click at [187, 46] on button "Asignación" at bounding box center [182, 49] width 39 height 19
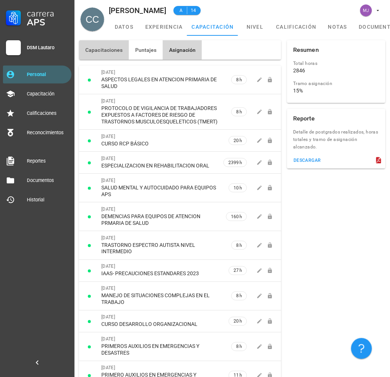
click at [104, 50] on span "Capacitaciones" at bounding box center [104, 50] width 38 height 6
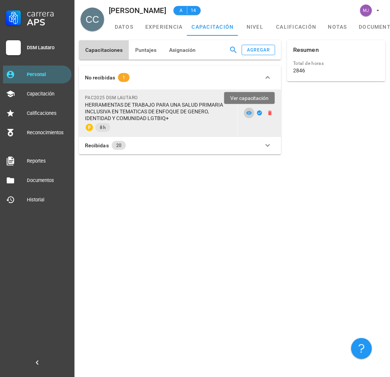
click at [251, 111] on icon at bounding box center [249, 113] width 6 height 6
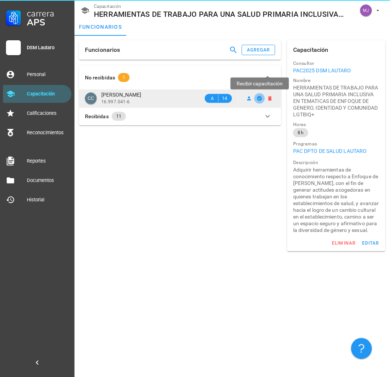
click at [259, 97] on icon "button" at bounding box center [259, 98] width 5 height 5
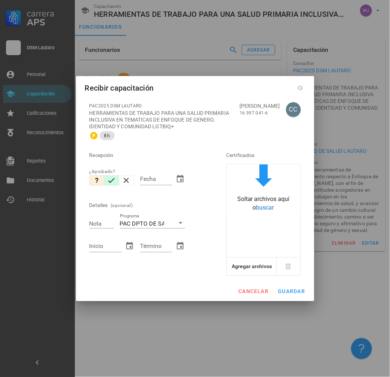
drag, startPoint x: 113, startPoint y: 180, endPoint x: 135, endPoint y: 180, distance: 22.3
click at [114, 180] on icon "button" at bounding box center [111, 180] width 9 height 9
type input "[DATE]"
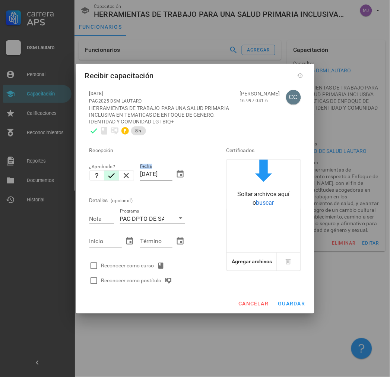
drag, startPoint x: 173, startPoint y: 173, endPoint x: 140, endPoint y: 172, distance: 33.2
click at [140, 173] on div "Fecha [DATE]" at bounding box center [162, 176] width 45 height 25
type button "null"
click at [158, 174] on input "[DATE]" at bounding box center [156, 174] width 32 height 12
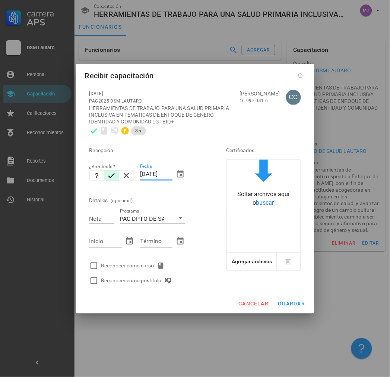
click at [158, 174] on input "[DATE]" at bounding box center [156, 174] width 32 height 12
click at [158, 173] on input "[DATE]" at bounding box center [156, 174] width 32 height 12
click at [160, 172] on input "[DATE]" at bounding box center [156, 174] width 32 height 12
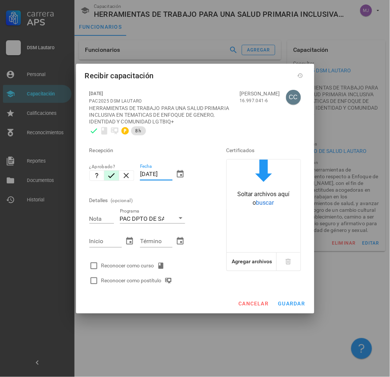
click at [160, 172] on input "[DATE]" at bounding box center [156, 174] width 32 height 12
paste input "text"
drag, startPoint x: 140, startPoint y: 174, endPoint x: 394, endPoint y: 166, distance: 253.8
click at [339, 174] on div "Carrera APS DSM Lautaro Personal Capacitación Calificaciones Reconocimientos Re…" at bounding box center [195, 188] width 390 height 377
type input "[DATE]"
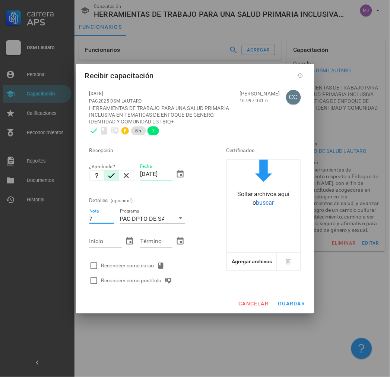
type input "7"
paste input "230725"
type input "[DATE]"
paste input "230725"
type input "[DATE]"
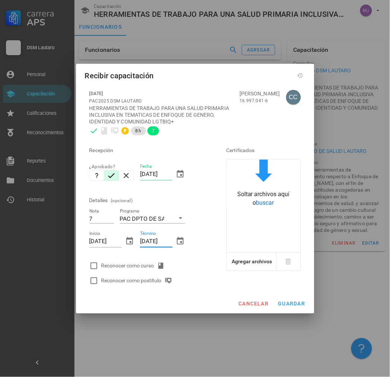
click at [116, 264] on div "Reconocer como curso" at bounding box center [134, 265] width 66 height 9
checkbox input "true"
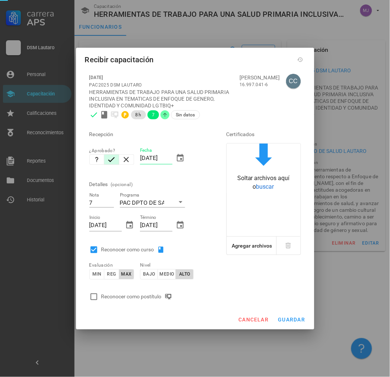
click at [153, 297] on div "Reconocer como postítulo" at bounding box center [138, 296] width 74 height 9
checkbox input "true"
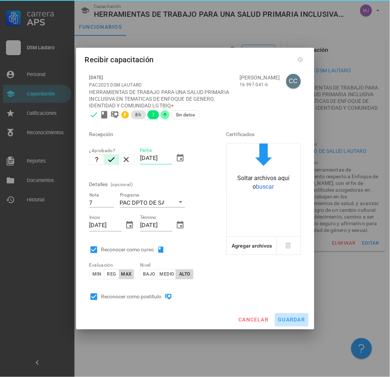
click at [302, 324] on button "guardar" at bounding box center [292, 319] width 34 height 13
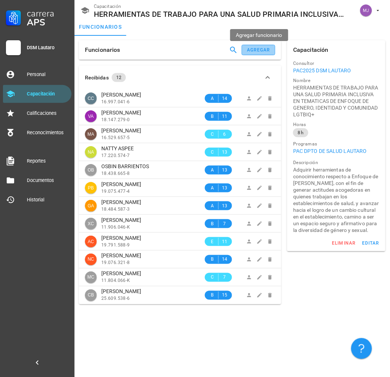
click at [256, 49] on div "agregar" at bounding box center [259, 49] width 24 height 5
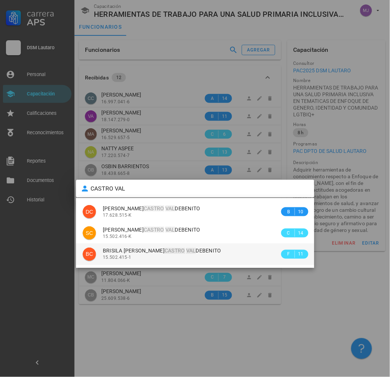
click at [185, 259] on div "15.502.415-1" at bounding box center [191, 257] width 177 height 5
type input "BRISILA [PERSON_NAME]"
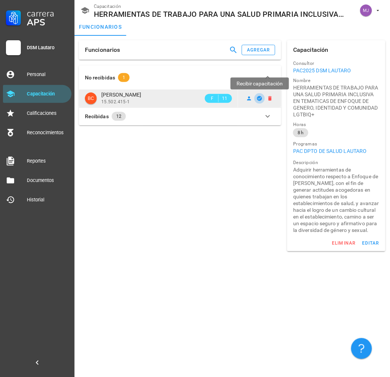
click at [261, 99] on icon "button" at bounding box center [259, 98] width 5 height 5
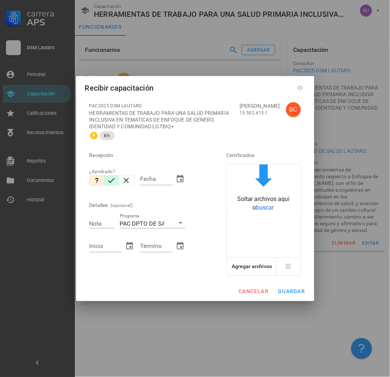
click at [112, 180] on icon "button" at bounding box center [111, 180] width 7 height 5
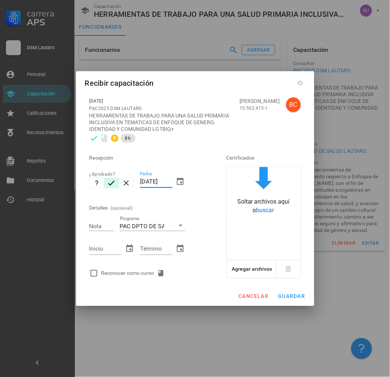
click at [169, 181] on input "[DATE]" at bounding box center [156, 181] width 32 height 12
drag, startPoint x: 172, startPoint y: 182, endPoint x: 128, endPoint y: 184, distance: 44.4
click at [130, 184] on div "Recepción ¿Aprobado? Fecha [DATE] Detalles (opcional) Nota Programa PAC DPTO DE…" at bounding box center [147, 213] width 122 height 135
paste input "307"
type input "[DATE]"
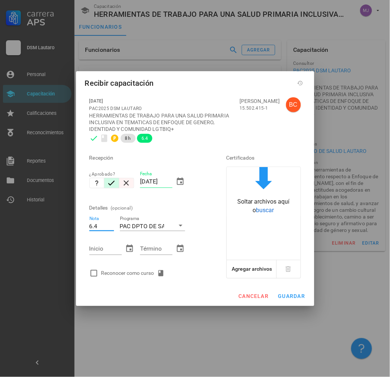
type input "6.4"
paste input "230725"
type input "[DATE]"
paste input "230725"
type input "[DATE]"
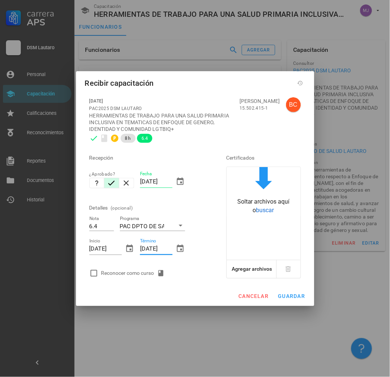
click at [120, 272] on div "Reconocer como curso" at bounding box center [134, 273] width 66 height 9
checkbox input "true"
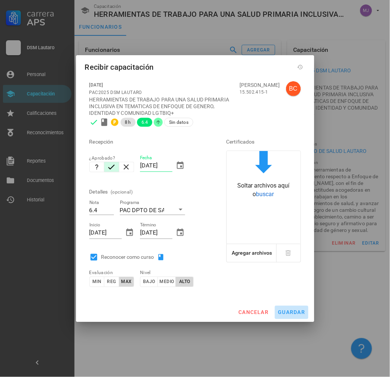
click at [293, 313] on span "guardar" at bounding box center [292, 312] width 28 height 6
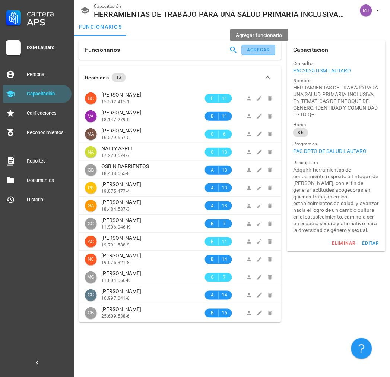
click at [266, 47] on div "agregar" at bounding box center [259, 49] width 24 height 5
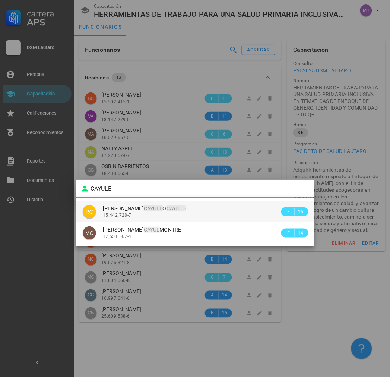
click at [144, 211] on mark "CAYULE" at bounding box center [153, 208] width 19 height 6
type input "[PERSON_NAME] CAYULEO"
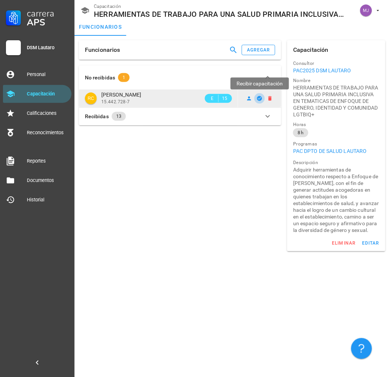
click at [259, 95] on button "button" at bounding box center [259, 98] width 10 height 10
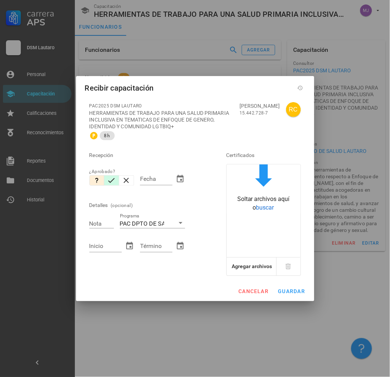
click at [114, 178] on icon "button" at bounding box center [111, 180] width 9 height 9
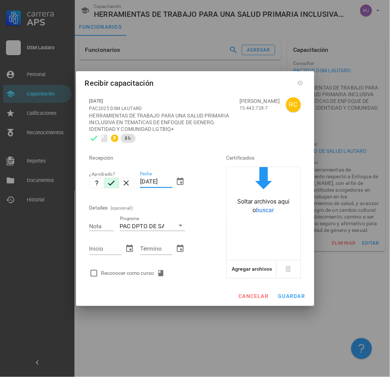
drag, startPoint x: 172, startPoint y: 181, endPoint x: 88, endPoint y: 206, distance: 87.2
click at [88, 206] on div "Recepción ¿Aprobado? Fecha [DATE] Detalles (opcional) Nota Programa PAC DPTO DE…" at bounding box center [147, 213] width 122 height 135
paste input "307"
type input "[DATE]"
type input "7"
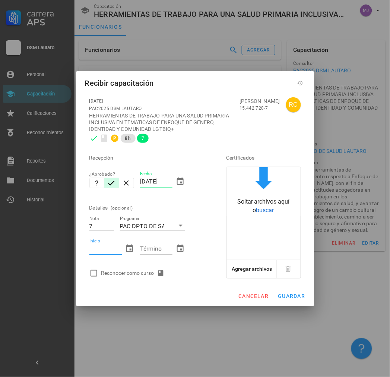
paste input "230725"
type input "[DATE]"
paste input "230725"
type input "[DATE]"
click at [120, 272] on div "Reconocer como curso" at bounding box center [134, 273] width 66 height 9
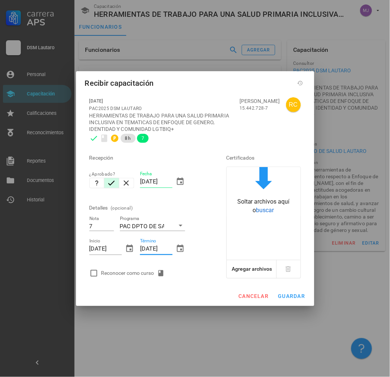
checkbox input "true"
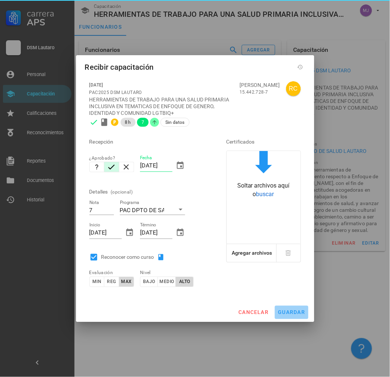
click at [285, 312] on span "guardar" at bounding box center [292, 312] width 28 height 6
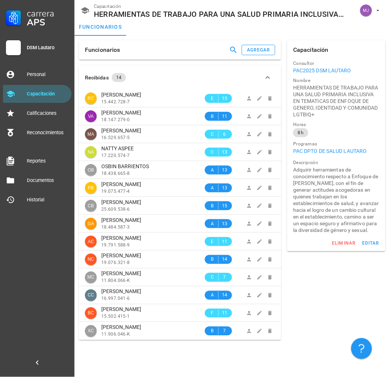
click at [256, 56] on div "Funcionarios agregar" at bounding box center [180, 49] width 202 height 19
click at [261, 50] on div "agregar" at bounding box center [259, 49] width 24 height 5
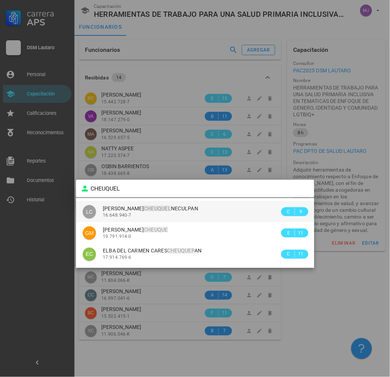
click at [139, 214] on div "16.648.940-7" at bounding box center [191, 214] width 177 height 5
type input "[PERSON_NAME] NECULPAN"
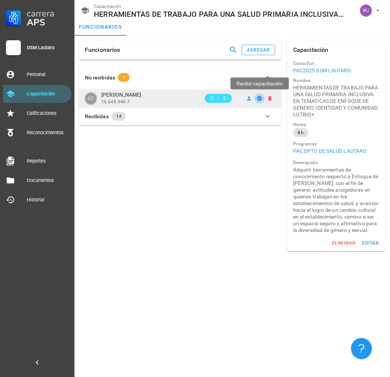
click at [259, 98] on icon "button" at bounding box center [259, 98] width 5 height 5
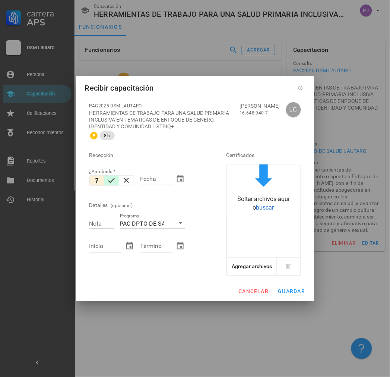
click at [110, 180] on icon "button" at bounding box center [111, 180] width 9 height 9
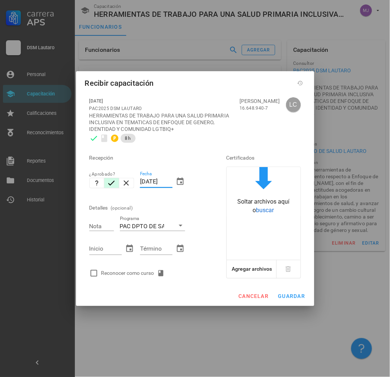
click at [170, 180] on input "[DATE]" at bounding box center [156, 181] width 32 height 12
click at [170, 183] on input "[DATE]" at bounding box center [156, 181] width 32 height 12
drag, startPoint x: 172, startPoint y: 180, endPoint x: 102, endPoint y: 181, distance: 70.0
click at [102, 181] on div "Recepción ¿Aprobado? Fecha [DATE] Detalles (opcional) Nota Programa PAC DPTO DE…" at bounding box center [147, 213] width 122 height 135
paste input "307"
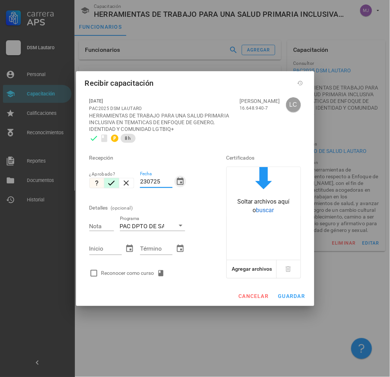
type input "[DATE]"
type input "6.4"
paste input "230725"
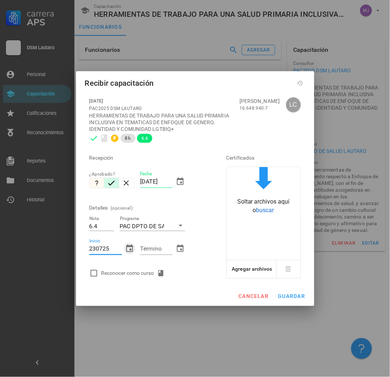
type input "[DATE]"
paste input "230725"
type input "[DATE]"
click at [120, 273] on div "Reconocer como curso" at bounding box center [134, 273] width 66 height 9
checkbox input "true"
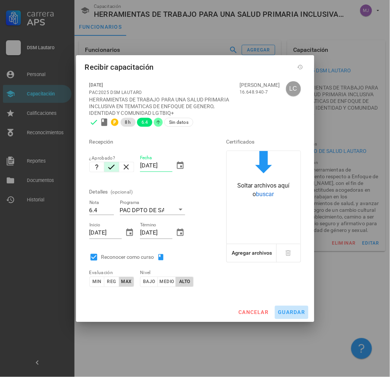
click at [292, 312] on span "guardar" at bounding box center [292, 312] width 28 height 6
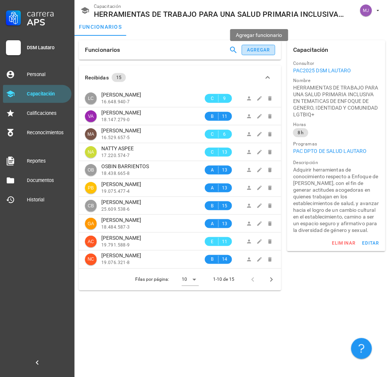
click at [257, 49] on div "agregar" at bounding box center [259, 49] width 24 height 5
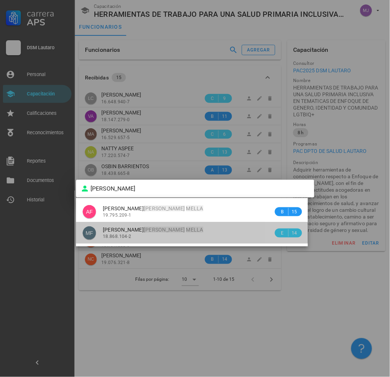
click at [154, 230] on span "[PERSON_NAME]" at bounding box center [153, 229] width 101 height 6
type input "[PERSON_NAME]"
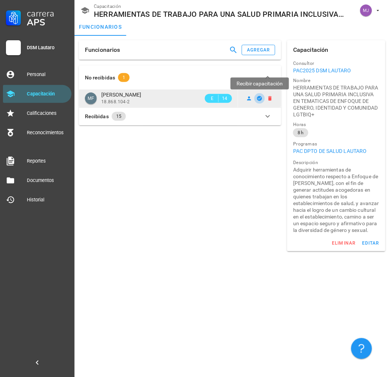
click at [258, 97] on icon "button" at bounding box center [259, 98] width 5 height 5
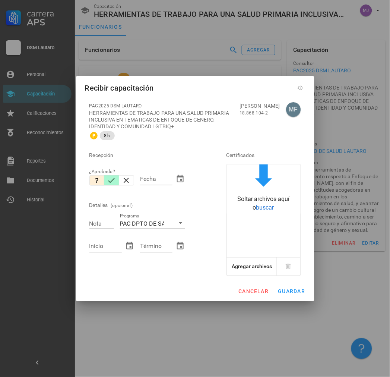
click at [112, 178] on icon "button" at bounding box center [111, 180] width 9 height 9
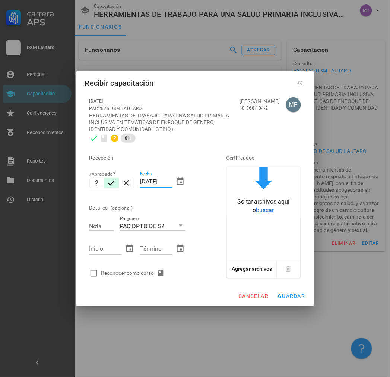
drag, startPoint x: 171, startPoint y: 180, endPoint x: 80, endPoint y: 181, distance: 90.9
click at [80, 181] on div "[DATE] PAC2025 DSM LAUTARO HERRAMIENTAS DE TRABAJO PARA UNA SALUD PRIMARIA INCL…" at bounding box center [195, 190] width 238 height 194
paste input "307"
type input "[DATE]"
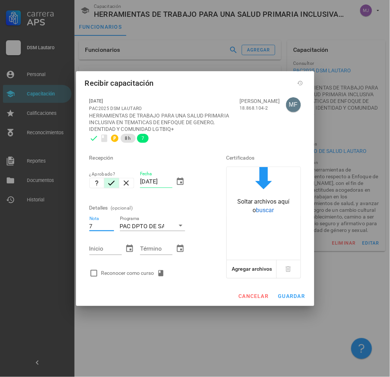
type input "7"
paste input "230725"
type input "[DATE]"
paste input "230725"
type input "[DATE]"
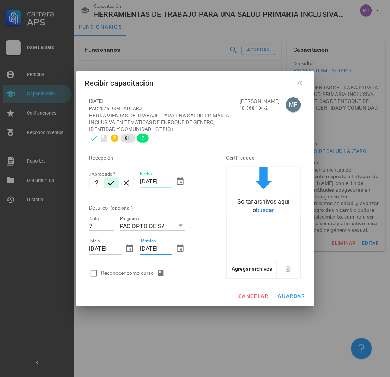
click at [123, 273] on div "Reconocer como curso" at bounding box center [134, 273] width 66 height 9
checkbox input "true"
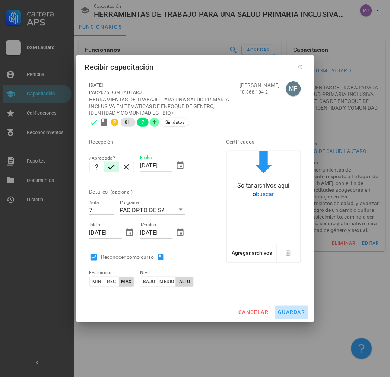
click at [291, 313] on span "guardar" at bounding box center [292, 312] width 28 height 6
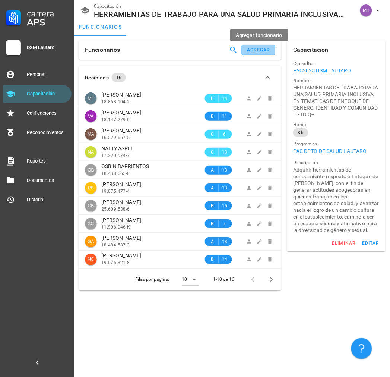
click at [257, 53] on button "agregar" at bounding box center [259, 50] width 34 height 10
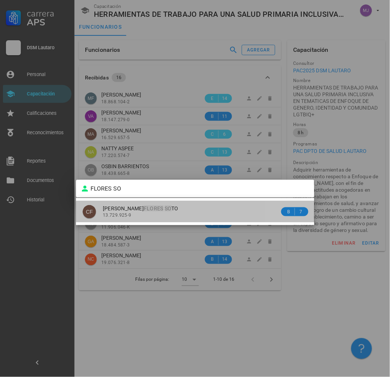
click at [144, 216] on div "13.729.925-9" at bounding box center [191, 214] width 177 height 5
type input "[PERSON_NAME]"
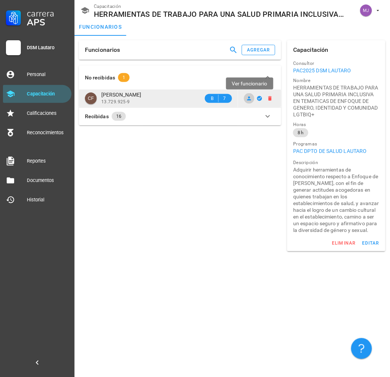
click at [251, 99] on icon at bounding box center [249, 98] width 6 height 6
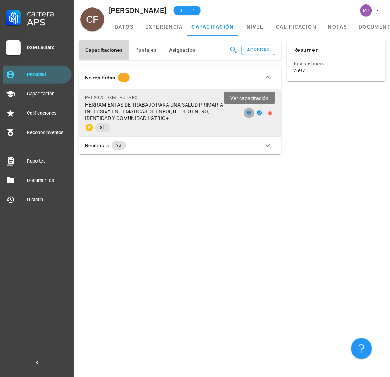
click at [251, 113] on icon at bounding box center [250, 113] width 6 height 4
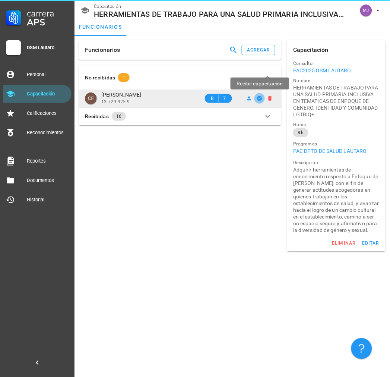
click at [258, 100] on icon "button" at bounding box center [259, 98] width 5 height 5
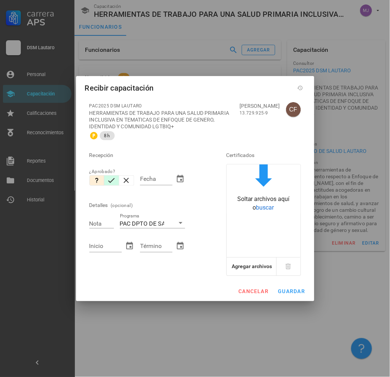
click at [114, 180] on icon "button" at bounding box center [111, 180] width 9 height 9
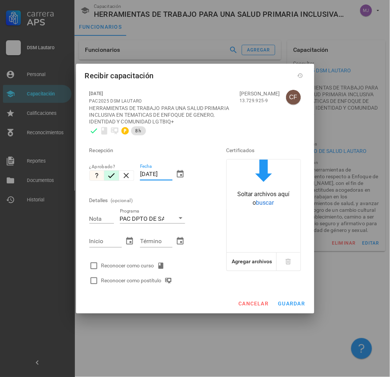
drag, startPoint x: 172, startPoint y: 174, endPoint x: 98, endPoint y: 175, distance: 74.1
click at [96, 176] on div "Recepción ¿Aprobado? Fecha [DATE] Detalles (opcional) Nota Programa PAC DPTO DE…" at bounding box center [147, 213] width 122 height 150
paste input "307"
type input "[DATE]"
type input "7"
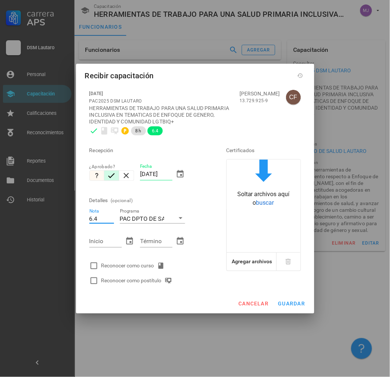
type input "6.4"
paste input "230725"
type input "[DATE]"
paste input "230725"
type input "[DATE]"
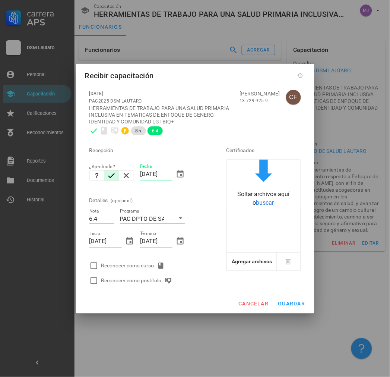
click at [129, 263] on div "Reconocer como curso" at bounding box center [134, 265] width 66 height 9
checkbox input "true"
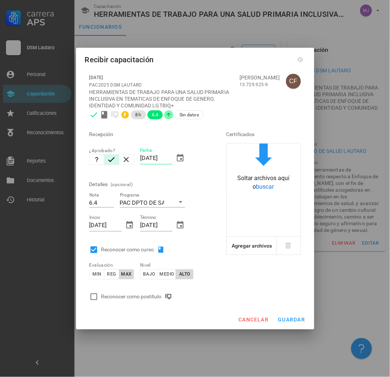
click at [126, 301] on div "Reconocer como postítulo" at bounding box center [147, 296] width 122 height 15
click at [127, 298] on div "Reconocer como postítulo" at bounding box center [138, 296] width 74 height 9
checkbox input "true"
click at [286, 319] on span "guardar" at bounding box center [292, 320] width 28 height 6
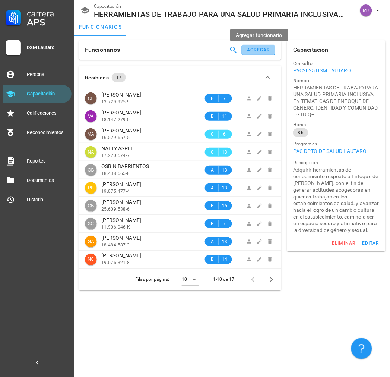
click at [263, 45] on button "agregar" at bounding box center [259, 50] width 34 height 10
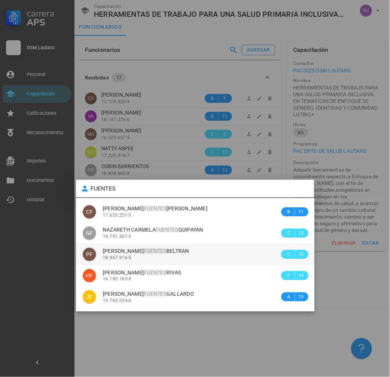
click at [180, 250] on span "[PERSON_NAME]" at bounding box center [146, 251] width 86 height 6
type input "[PERSON_NAME]"
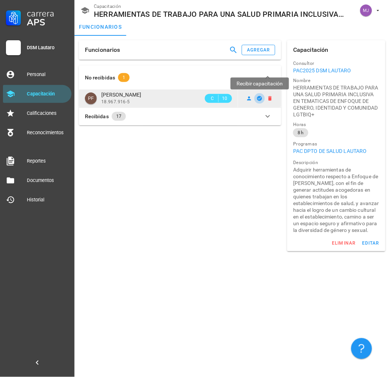
click at [257, 96] on icon "button" at bounding box center [260, 98] width 6 height 6
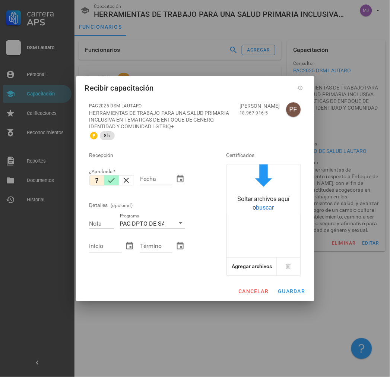
drag, startPoint x: 109, startPoint y: 181, endPoint x: 130, endPoint y: 175, distance: 22.0
click at [110, 181] on icon "button" at bounding box center [111, 180] width 7 height 5
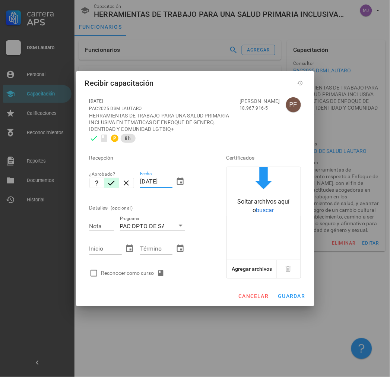
drag, startPoint x: 172, startPoint y: 180, endPoint x: 76, endPoint y: 181, distance: 95.7
click at [90, 182] on div "Recepción ¿Aprobado? Fecha [DATE] Detalles (opcional) Nota Programa PAC DPTO DE…" at bounding box center [147, 213] width 122 height 135
paste input "307"
type input "[DATE]"
type input "7"
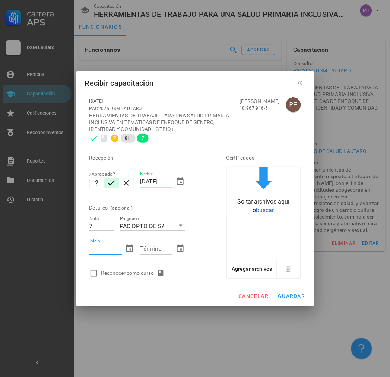
paste input "230725"
type input "[DATE]"
paste input "230725"
type input "[DATE]"
click at [140, 275] on div "Reconocer como curso" at bounding box center [134, 273] width 66 height 9
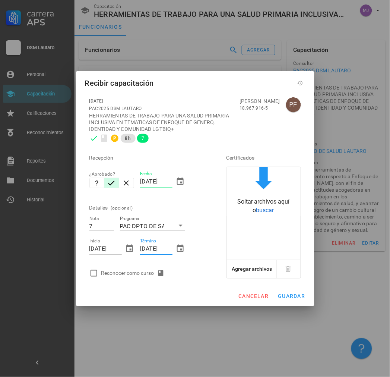
checkbox input "true"
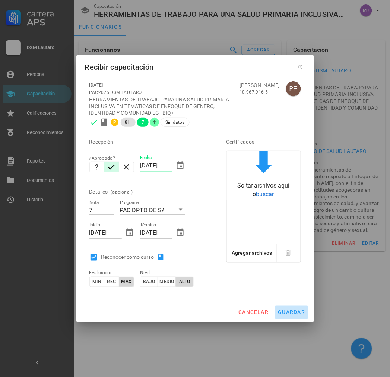
drag, startPoint x: 301, startPoint y: 313, endPoint x: 308, endPoint y: 312, distance: 7.5
click at [301, 312] on span "guardar" at bounding box center [292, 312] width 28 height 6
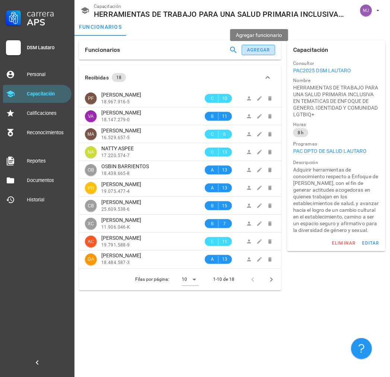
click at [261, 47] on div "agregar" at bounding box center [259, 49] width 24 height 5
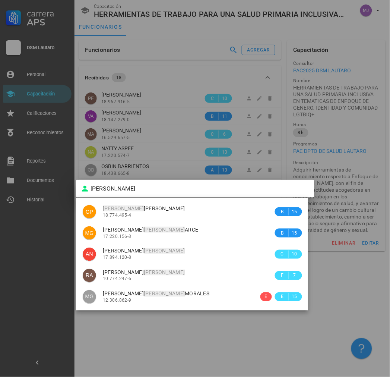
click at [144, 205] on span "[PERSON_NAME] [PERSON_NAME]" at bounding box center [144, 208] width 82 height 6
type input "[PERSON_NAME] [PERSON_NAME]"
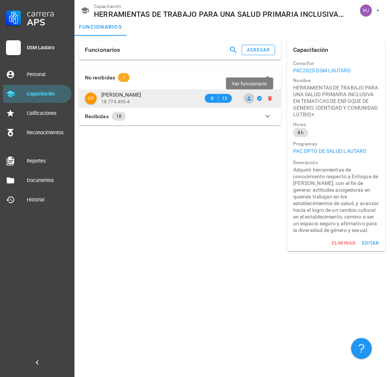
click at [252, 99] on icon at bounding box center [249, 98] width 6 height 6
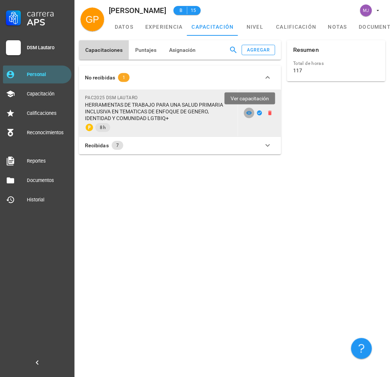
click at [247, 112] on icon at bounding box center [249, 113] width 6 height 6
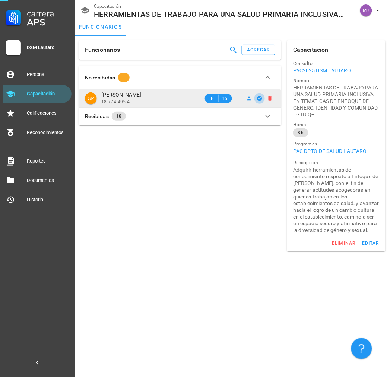
click at [259, 102] on button "button" at bounding box center [259, 98] width 10 height 10
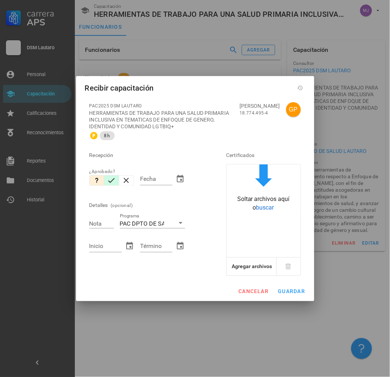
click at [114, 181] on icon "button" at bounding box center [111, 180] width 9 height 9
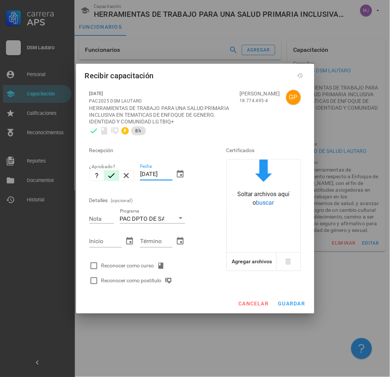
drag, startPoint x: 170, startPoint y: 173, endPoint x: 83, endPoint y: 176, distance: 87.2
click at [79, 178] on div "[DATE] PAC2025 DSM LAUTARO HERRAMIENTAS DE TRABAJO PARA UNA SALUD PRIMARIA INCL…" at bounding box center [195, 189] width 238 height 209
paste input "307"
type input "[DATE]"
type input "6.4"
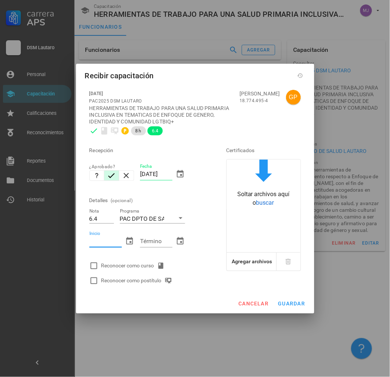
paste input "230725"
type input "[DATE]"
paste input "230725"
type input "[DATE]"
click at [117, 268] on div "Reconocer como curso" at bounding box center [134, 265] width 66 height 9
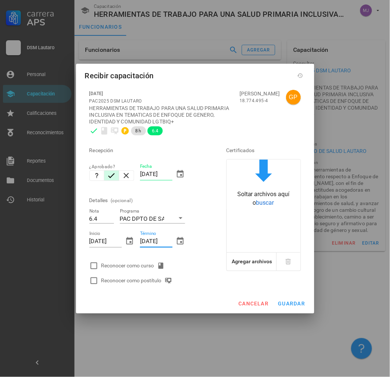
checkbox input "true"
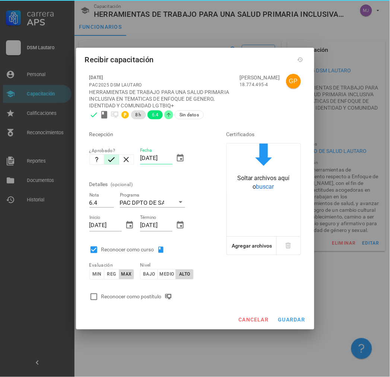
click at [126, 295] on div "Reconocer como postítulo" at bounding box center [138, 296] width 74 height 9
checkbox input "true"
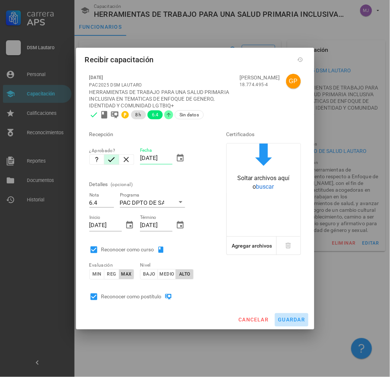
click at [291, 317] on span "guardar" at bounding box center [292, 320] width 28 height 6
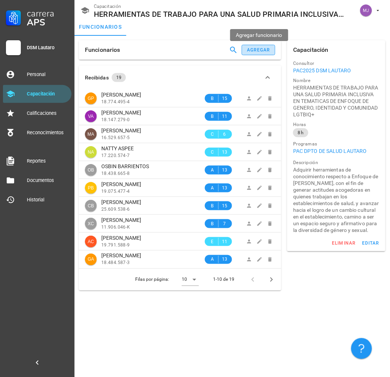
click at [254, 49] on div "agregar" at bounding box center [259, 49] width 24 height 5
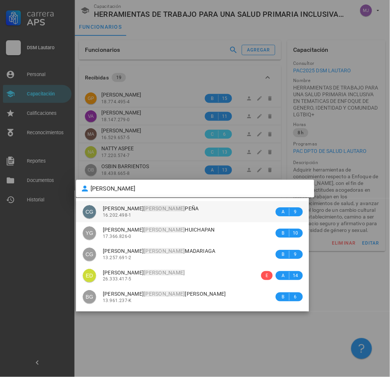
drag, startPoint x: 143, startPoint y: 215, endPoint x: 143, endPoint y: 211, distance: 4.1
click at [143, 214] on div "16.202.498-1" at bounding box center [188, 214] width 171 height 5
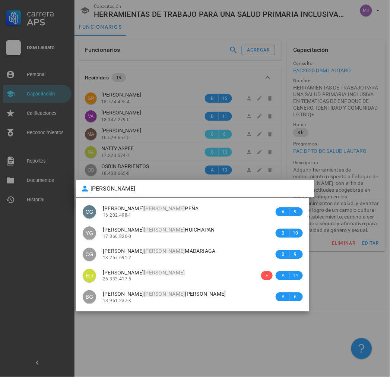
type input "[PERSON_NAME]"
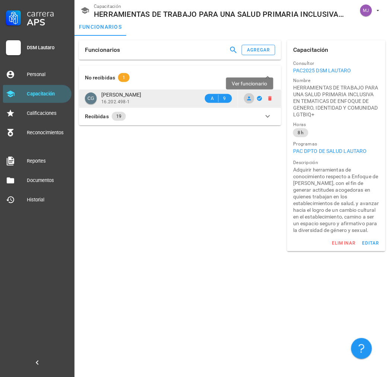
click at [252, 97] on icon at bounding box center [249, 98] width 6 height 6
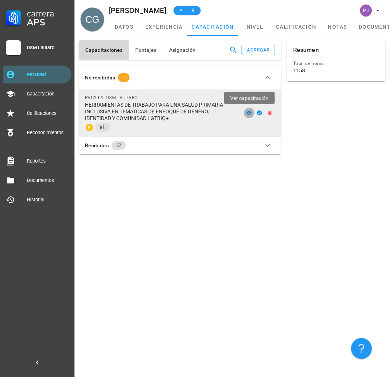
click at [250, 112] on icon at bounding box center [250, 113] width 6 height 4
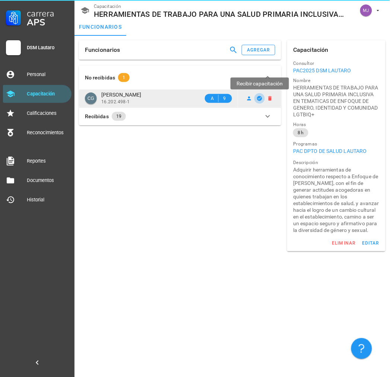
click at [260, 99] on icon "button" at bounding box center [259, 98] width 5 height 5
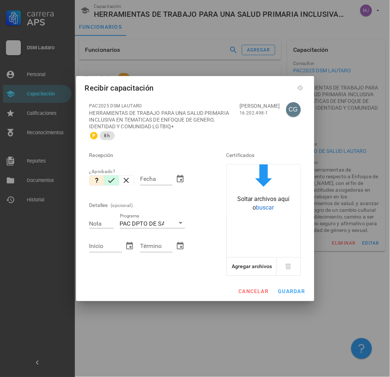
click at [111, 179] on icon "button" at bounding box center [111, 180] width 9 height 9
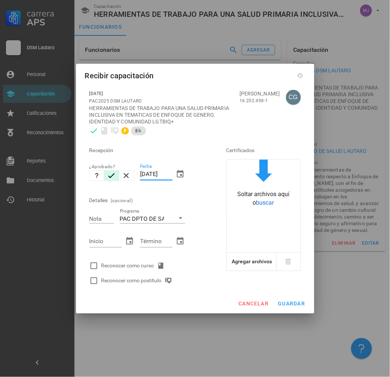
drag, startPoint x: 171, startPoint y: 172, endPoint x: 97, endPoint y: 191, distance: 76.7
click at [96, 191] on div "Recepción ¿Aprobado? Fecha [DATE] Detalles (opcional) Nota Programa PAC DPTO DE…" at bounding box center [147, 213] width 122 height 150
paste input "307"
type input "[DATE]"
type input "7"
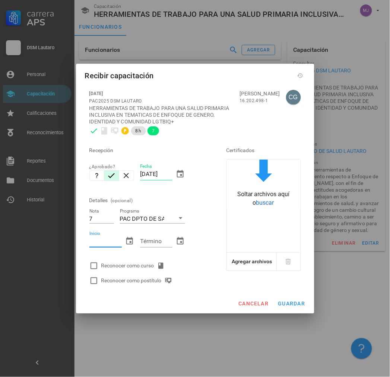
paste input "230725"
type input "[DATE]"
paste input "230725"
type input "[DATE]"
click at [142, 260] on div "Reconocer como curso" at bounding box center [147, 265] width 122 height 15
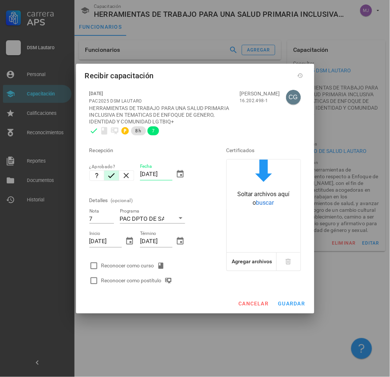
click at [148, 269] on div "Reconocer como curso" at bounding box center [134, 265] width 66 height 9
checkbox input "true"
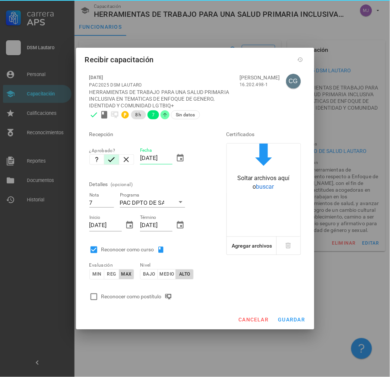
click at [158, 296] on div "Reconocer como postítulo" at bounding box center [138, 296] width 74 height 9
checkbox input "true"
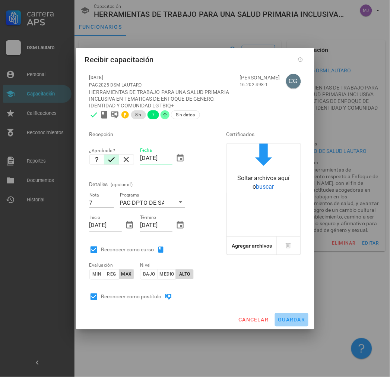
click at [295, 318] on span "guardar" at bounding box center [292, 320] width 28 height 6
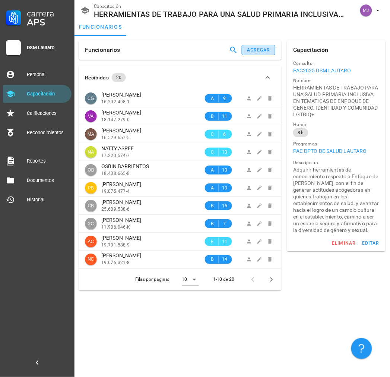
click at [259, 47] on div "agregar" at bounding box center [259, 49] width 24 height 5
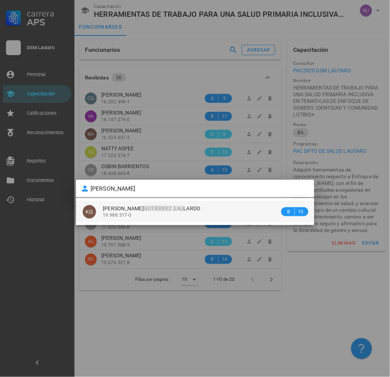
click at [204, 202] on div "[PERSON_NAME] 19.988.517-0" at bounding box center [191, 211] width 177 height 21
type input "[PERSON_NAME]"
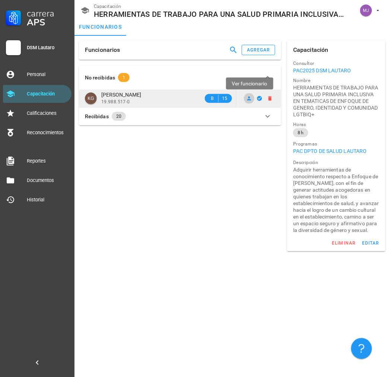
click at [251, 97] on icon at bounding box center [249, 98] width 6 height 6
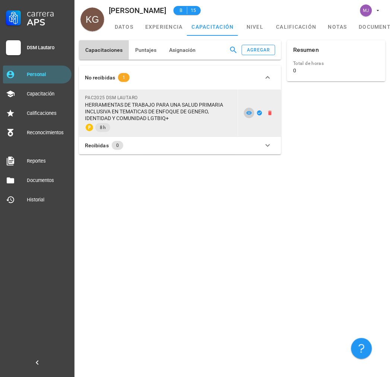
click at [250, 110] on icon at bounding box center [249, 113] width 6 height 6
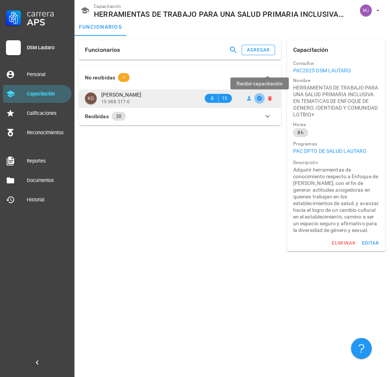
click at [261, 100] on icon "button" at bounding box center [259, 98] width 5 height 5
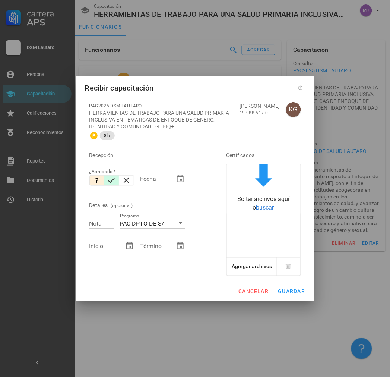
drag, startPoint x: 111, startPoint y: 180, endPoint x: 154, endPoint y: 180, distance: 43.6
click at [112, 180] on icon "button" at bounding box center [111, 180] width 9 height 9
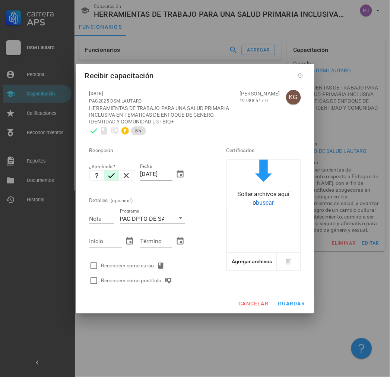
click at [169, 172] on input "[DATE]" at bounding box center [156, 174] width 32 height 12
drag, startPoint x: 169, startPoint y: 173, endPoint x: 94, endPoint y: 173, distance: 75.6
click at [94, 173] on div "Recepción ¿Aprobado? Fecha [DATE] Detalles (opcional) Nota Programa PAC DPTO DE…" at bounding box center [147, 213] width 122 height 150
paste input "307"
type input "[DATE]"
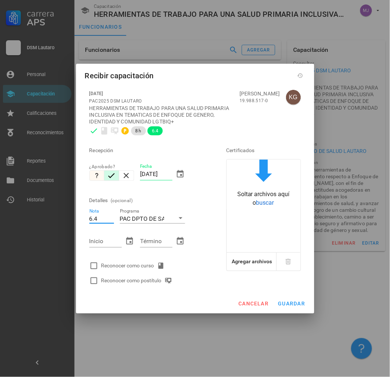
type input "6.4"
paste input "230725"
type input "[DATE]"
paste input "230725"
type input "[DATE]"
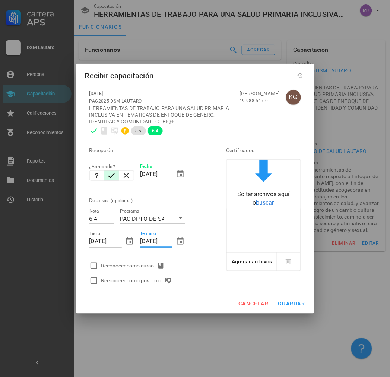
click at [120, 266] on div "Reconocer como curso" at bounding box center [134, 265] width 66 height 9
checkbox input "true"
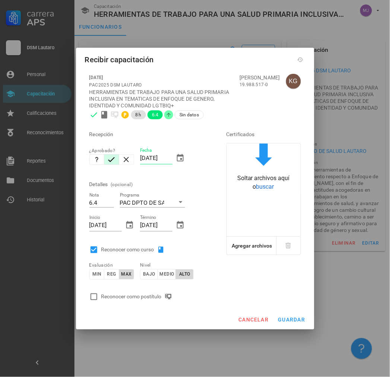
click at [134, 291] on div "Reconocer como postítulo" at bounding box center [147, 296] width 122 height 15
click at [136, 293] on div "Reconocer como postítulo" at bounding box center [138, 296] width 74 height 9
checkbox input "true"
click at [296, 320] on span "guardar" at bounding box center [292, 320] width 28 height 6
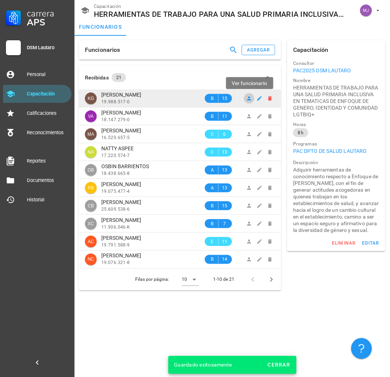
click at [250, 98] on icon at bounding box center [249, 98] width 6 height 6
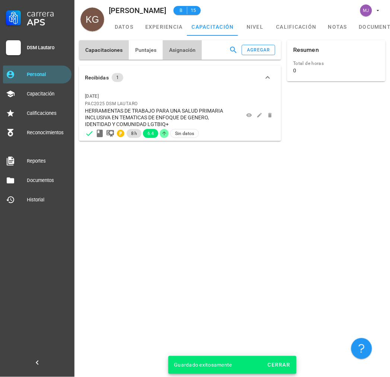
click at [173, 50] on span "Asignación" at bounding box center [182, 50] width 27 height 6
